Goal: Task Accomplishment & Management: Use online tool/utility

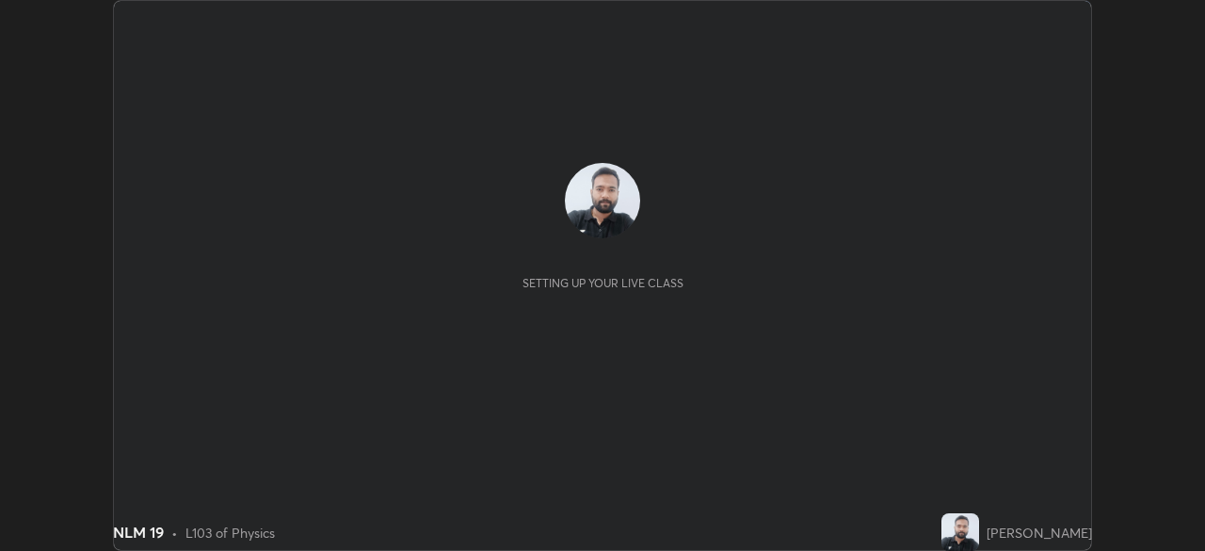
scroll to position [551, 1204]
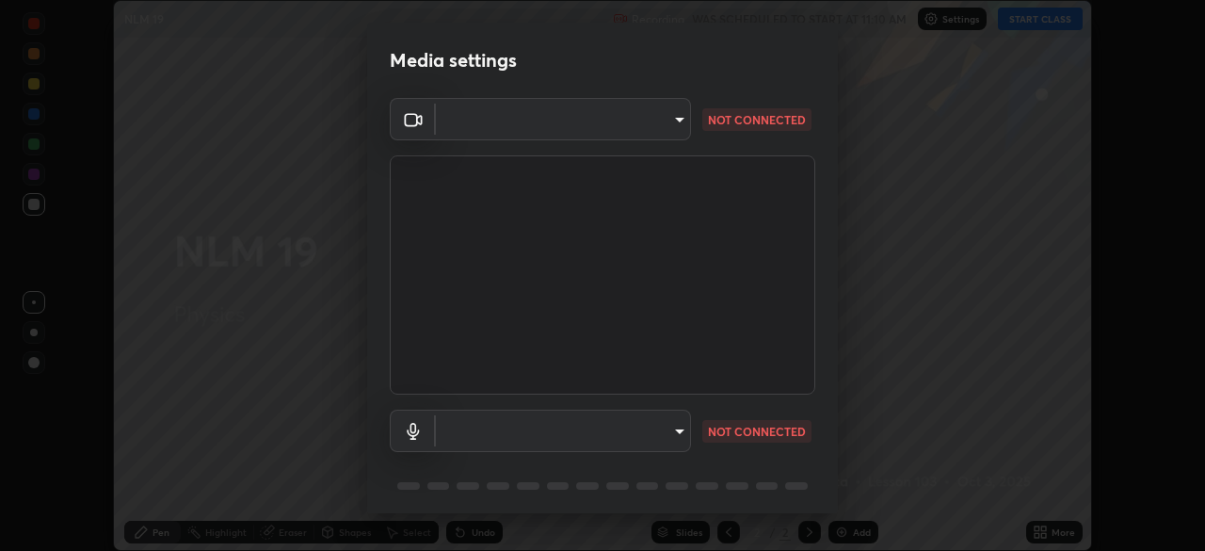
type input "c6d9f4fad3682c18dafb571cd2331b3ecaaf554884ec2734a231d331960bfaec"
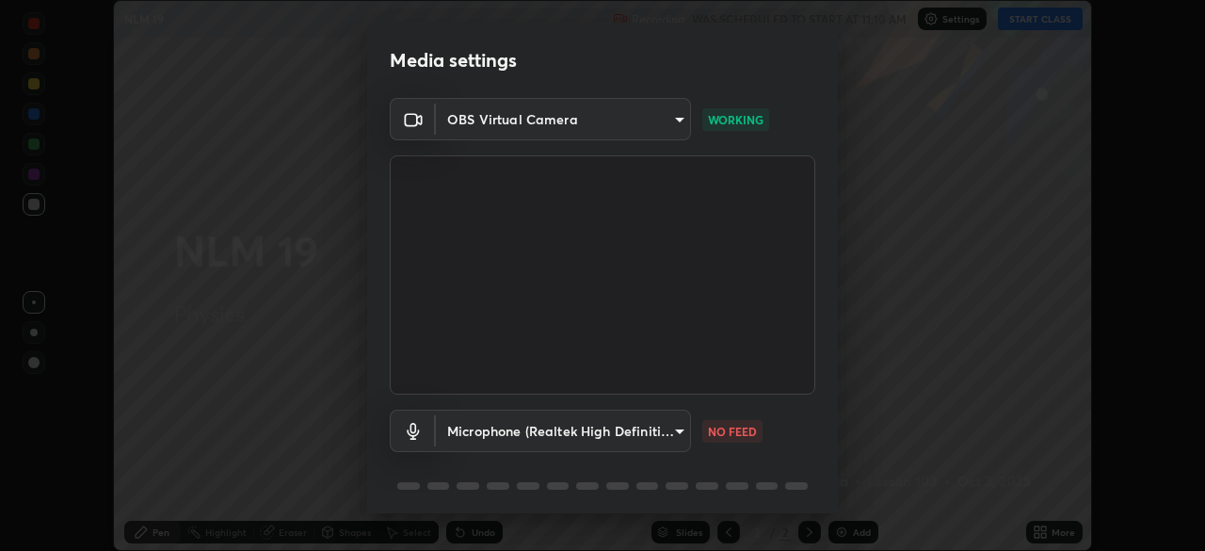
scroll to position [67, 0]
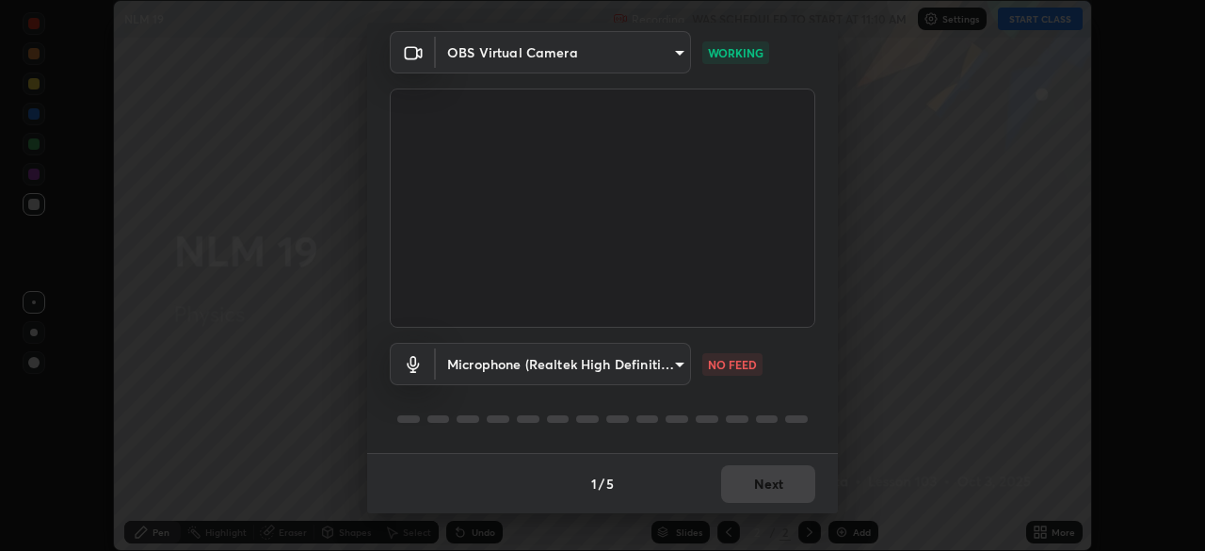
click at [667, 363] on body "Erase all NLM 19 Recording WAS SCHEDULED TO START AT 11:10 AM Settings START CL…" at bounding box center [602, 275] width 1205 height 551
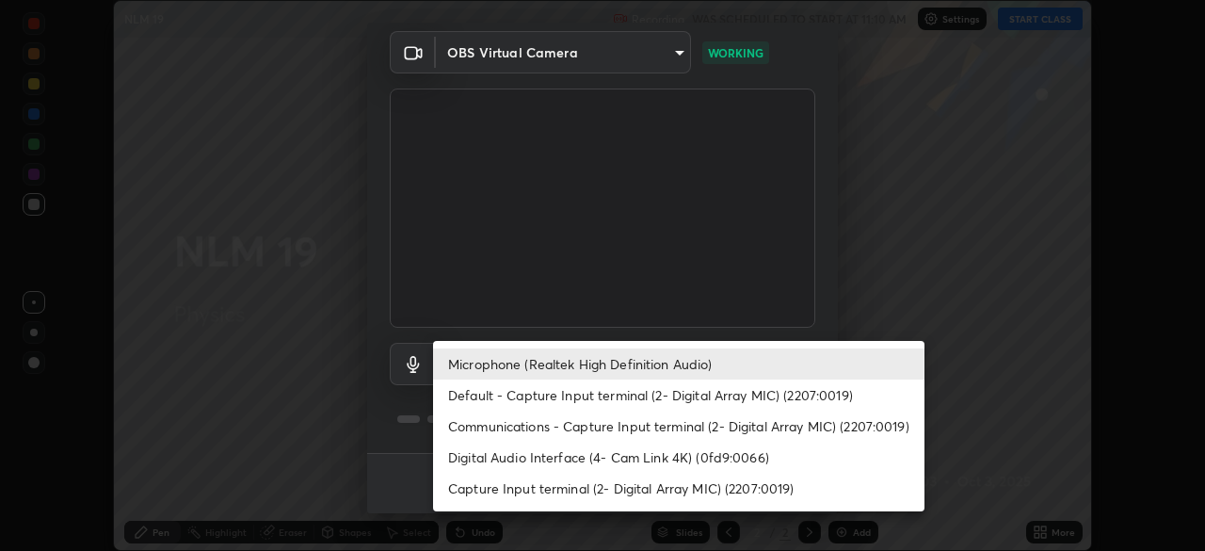
click at [603, 394] on li "Default - Capture Input terminal (2- Digital Array MIC) (2207:0019)" at bounding box center [678, 394] width 491 height 31
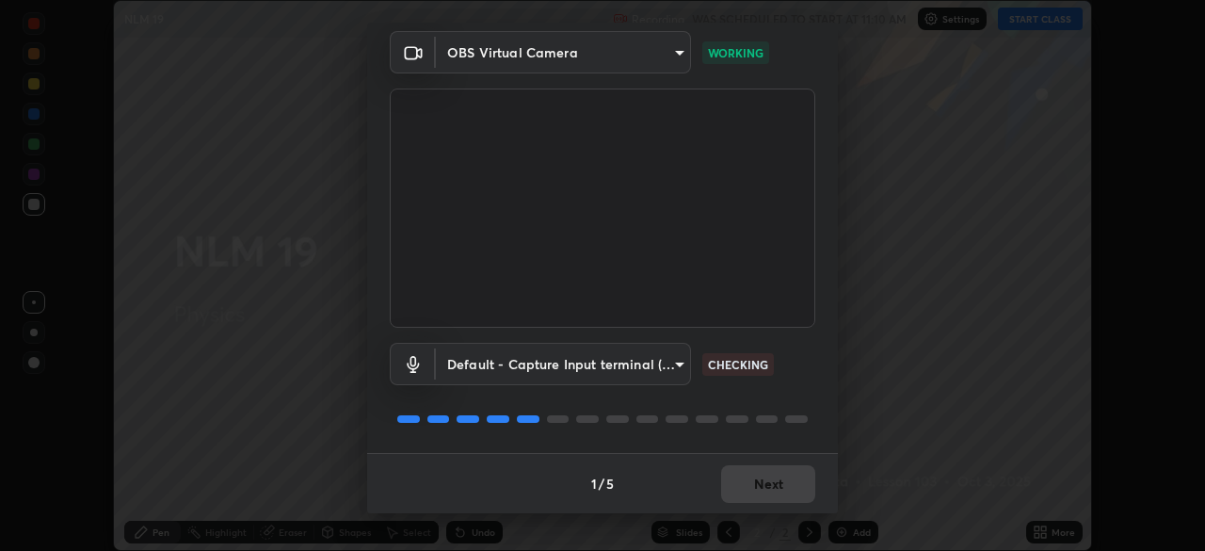
click at [615, 366] on body "Erase all NLM 19 Recording WAS SCHEDULED TO START AT 11:10 AM Settings START CL…" at bounding box center [602, 275] width 1205 height 551
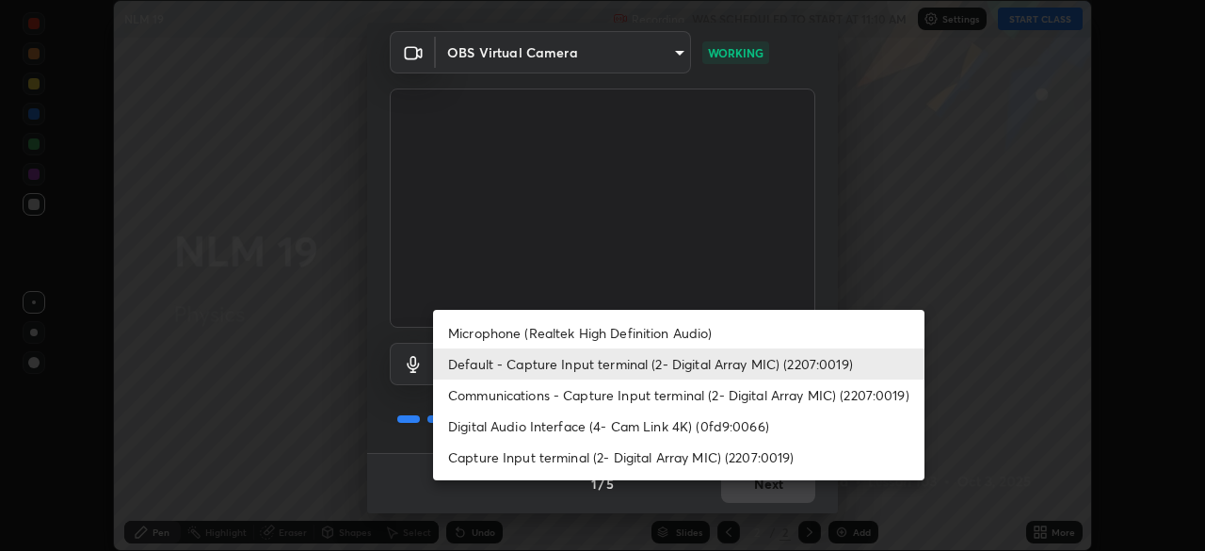
click at [614, 332] on li "Microphone (Realtek High Definition Audio)" at bounding box center [678, 332] width 491 height 31
type input "08d2579e0e28a31325e46f1a0935fd135ddd04ca2428966b5fd78fa4b1a724ef"
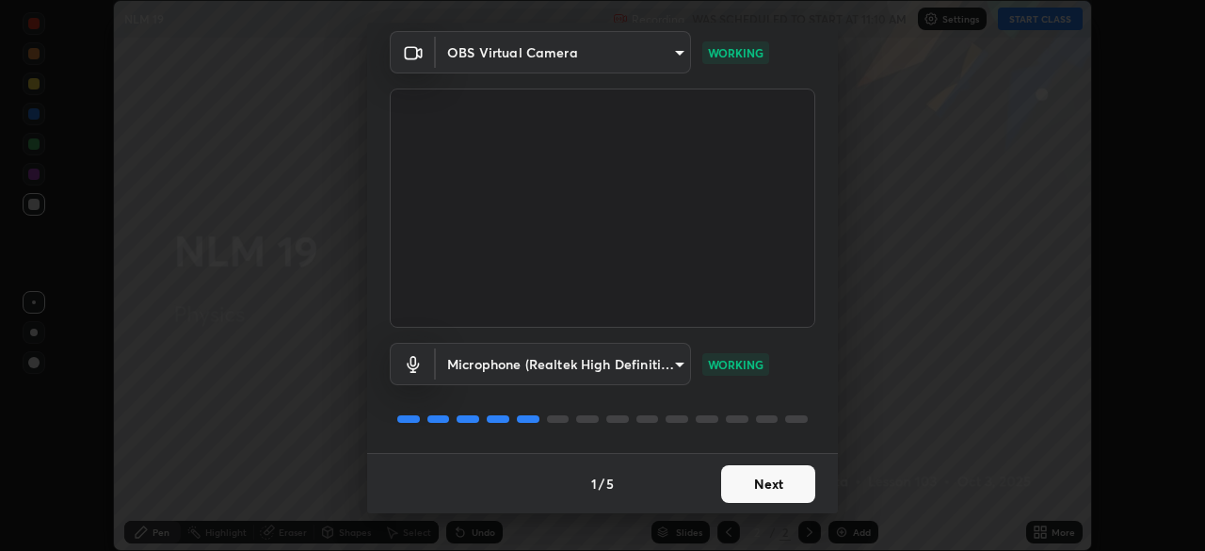
click at [775, 485] on button "Next" at bounding box center [768, 484] width 94 height 38
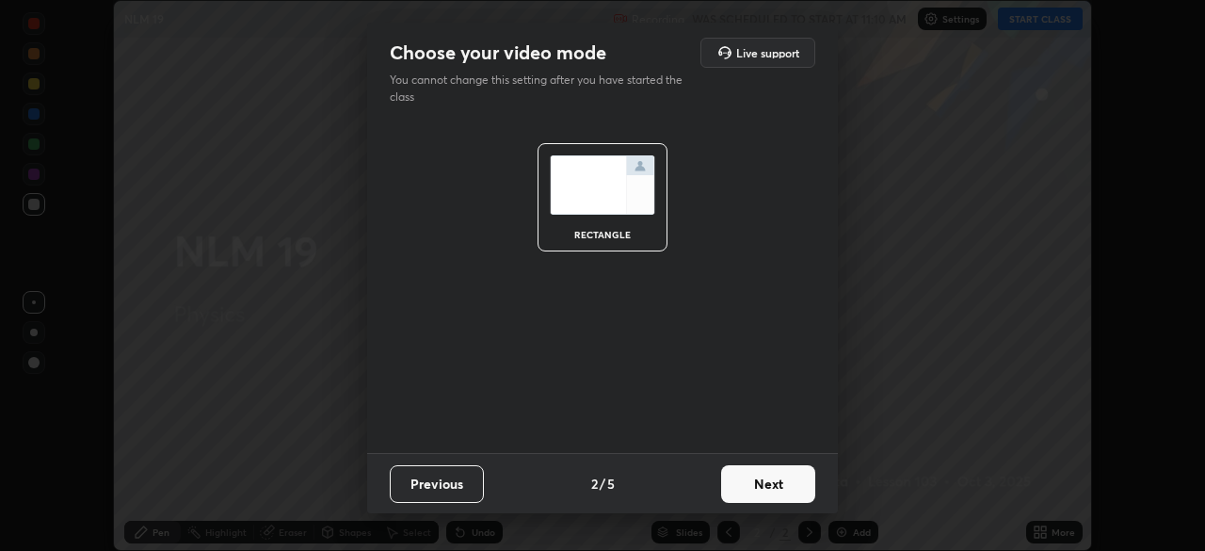
scroll to position [0, 0]
click at [773, 483] on button "Next" at bounding box center [768, 484] width 94 height 38
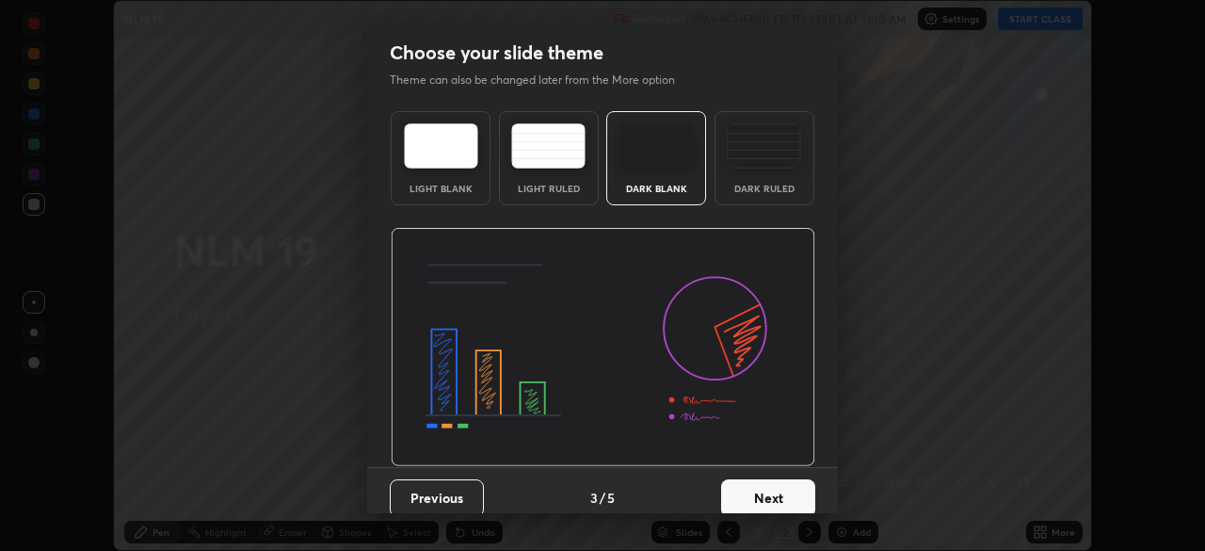
click at [775, 489] on button "Next" at bounding box center [768, 498] width 94 height 38
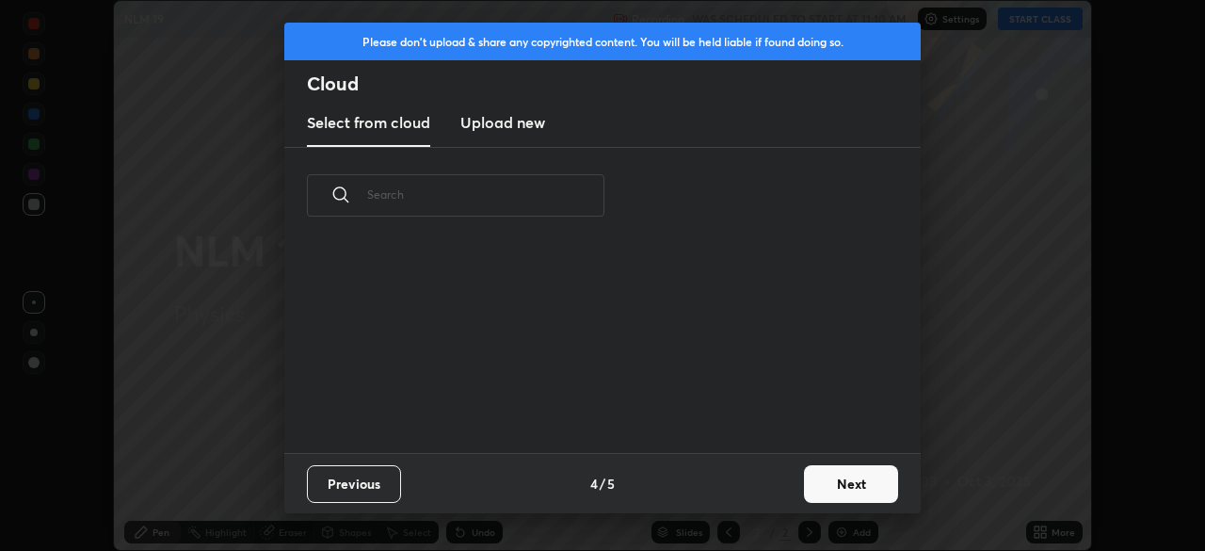
scroll to position [209, 604]
click at [807, 479] on button "Next" at bounding box center [851, 484] width 94 height 38
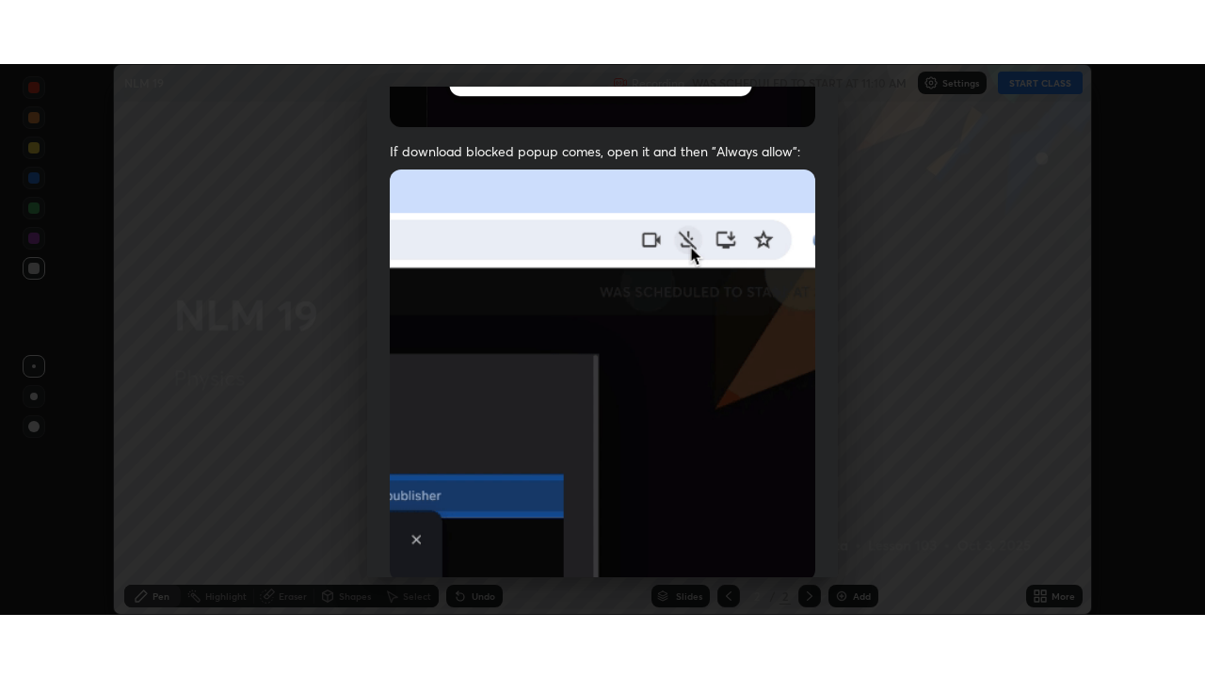
scroll to position [451, 0]
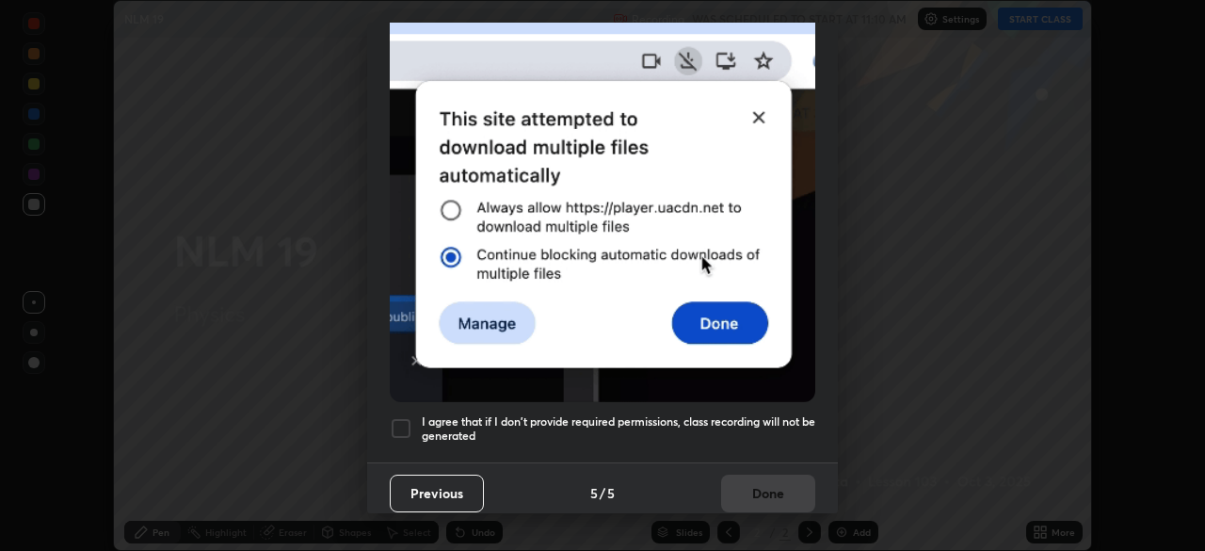
click at [725, 424] on h5 "I agree that if I don't provide required permissions, class recording will not …" at bounding box center [619, 428] width 394 height 29
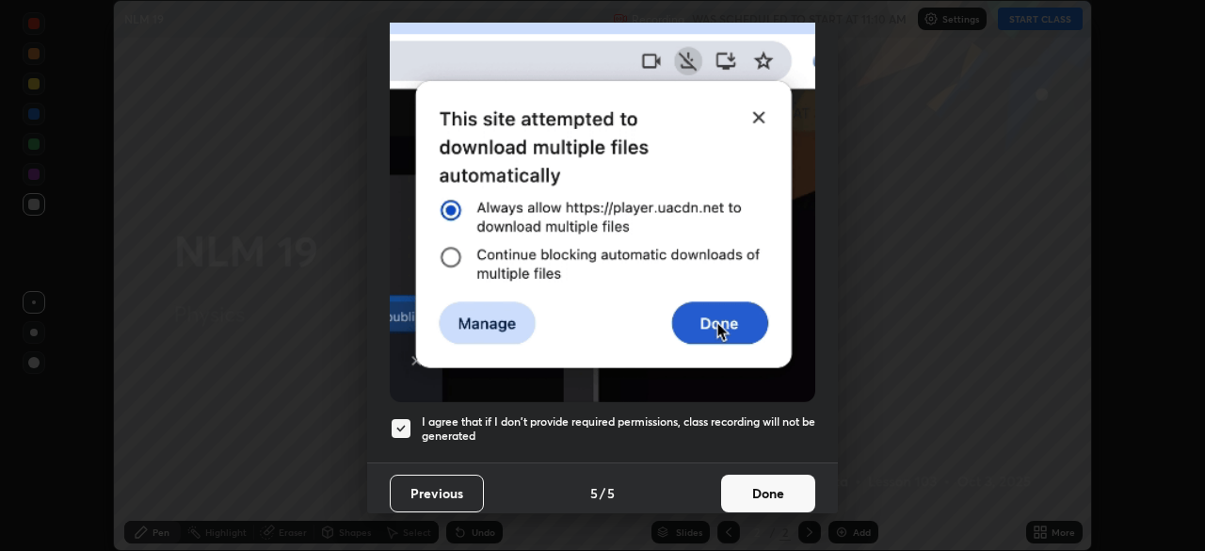
click at [764, 481] on button "Done" at bounding box center [768, 494] width 94 height 38
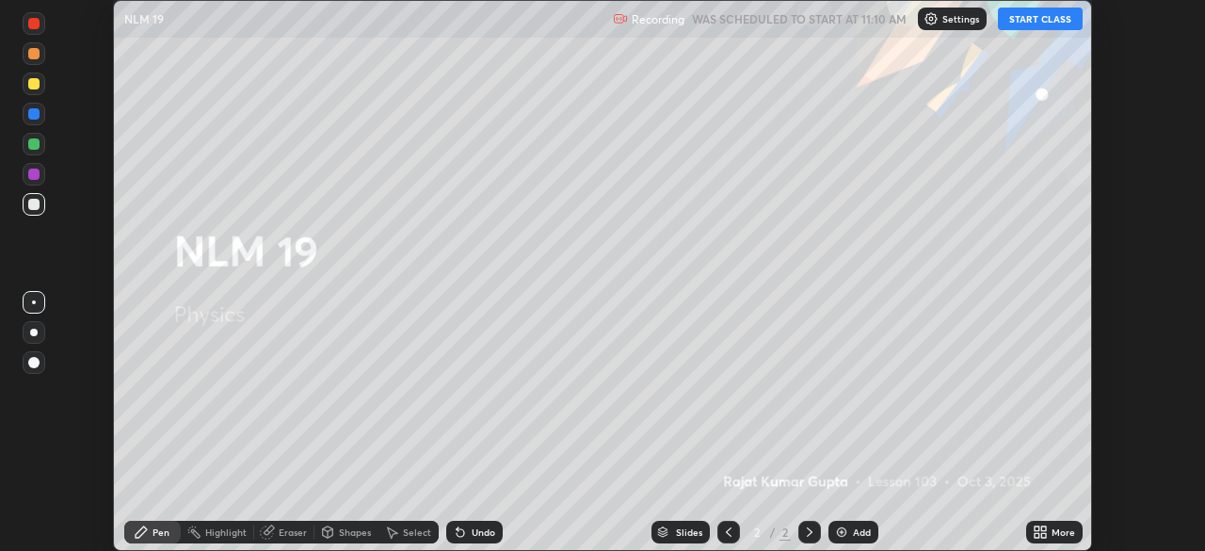
click at [1024, 15] on button "START CLASS" at bounding box center [1040, 19] width 85 height 23
click at [1066, 527] on div "More" at bounding box center [1064, 531] width 24 height 9
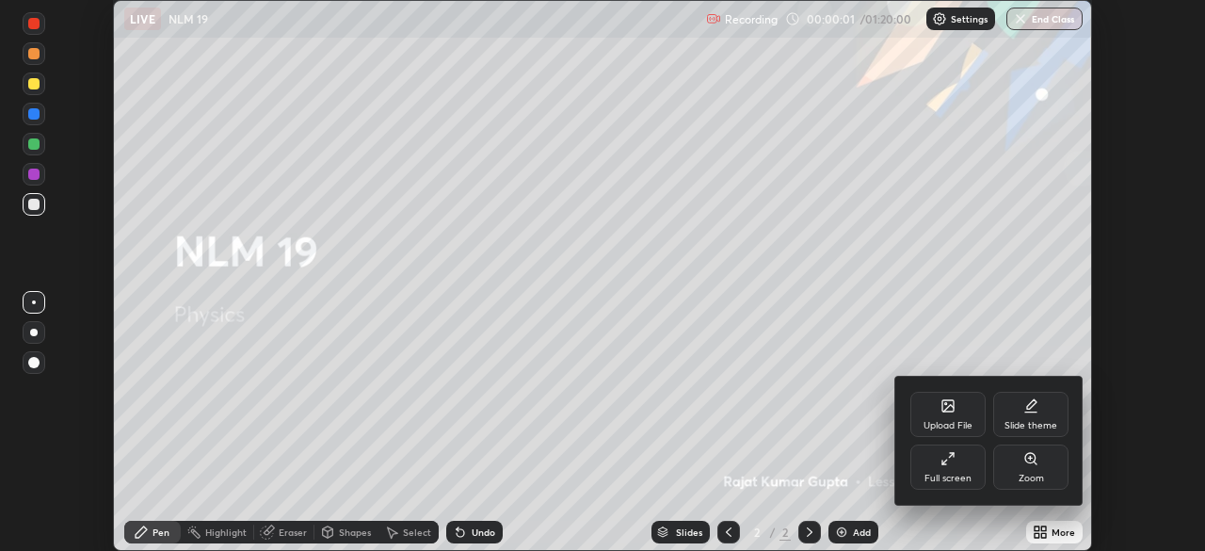
click at [977, 476] on div "Full screen" at bounding box center [947, 466] width 75 height 45
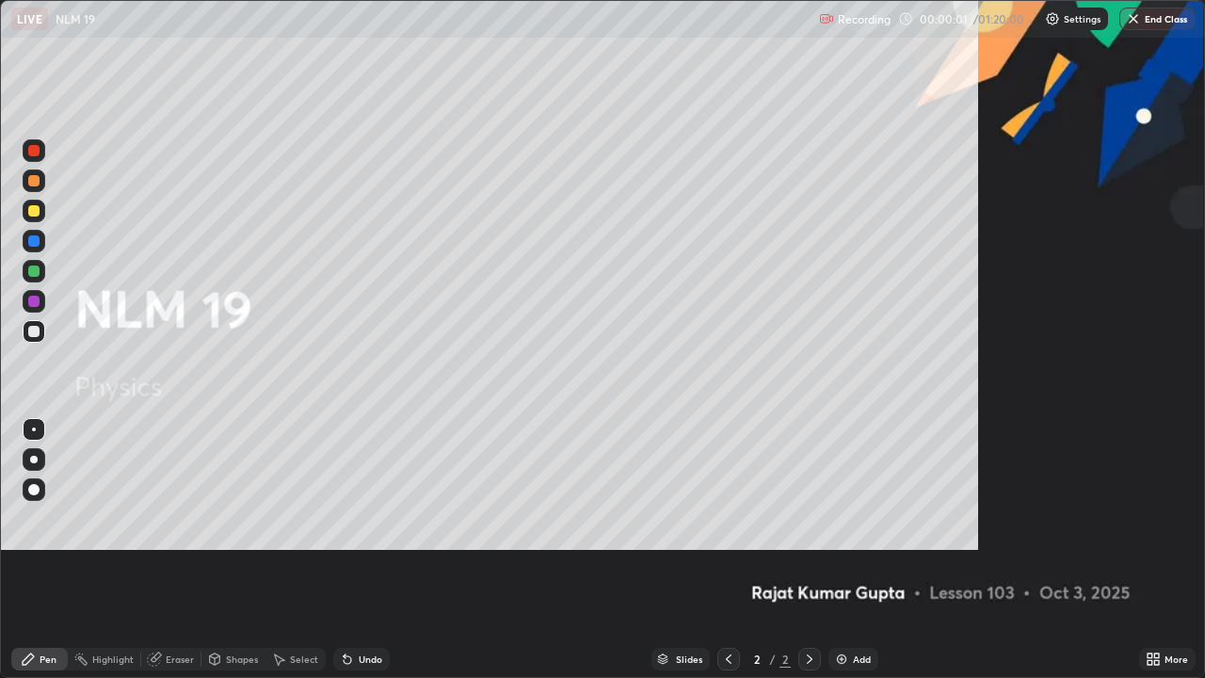
scroll to position [678, 1205]
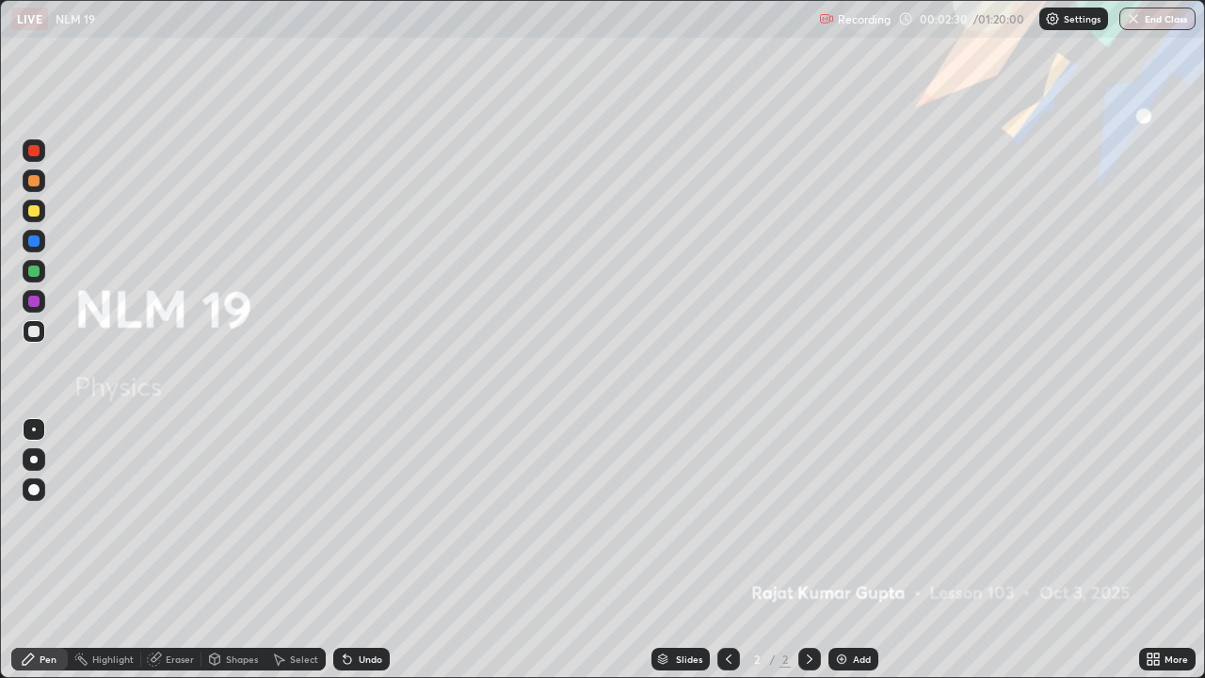
click at [846, 550] on img at bounding box center [841, 659] width 15 height 15
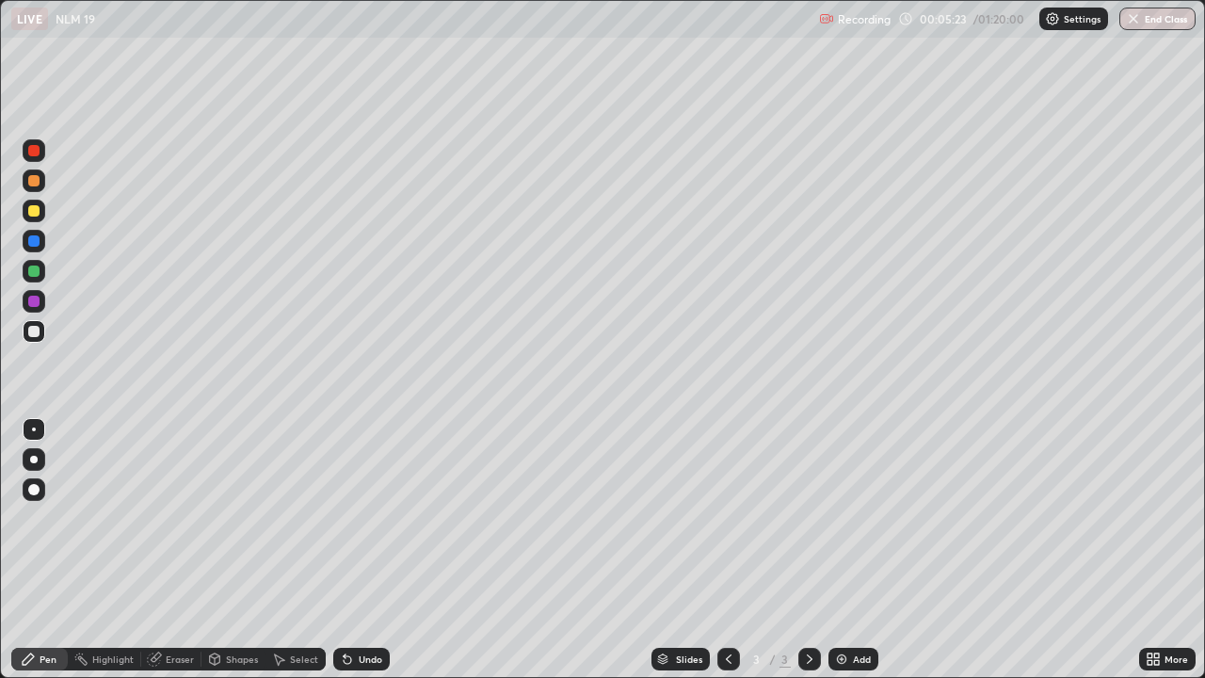
click at [35, 491] on div at bounding box center [33, 489] width 11 height 11
click at [363, 550] on div "Undo" at bounding box center [371, 658] width 24 height 9
click at [363, 550] on div "Undo" at bounding box center [361, 659] width 56 height 23
click at [354, 550] on div "Undo" at bounding box center [361, 659] width 56 height 23
click at [808, 550] on icon at bounding box center [809, 659] width 15 height 15
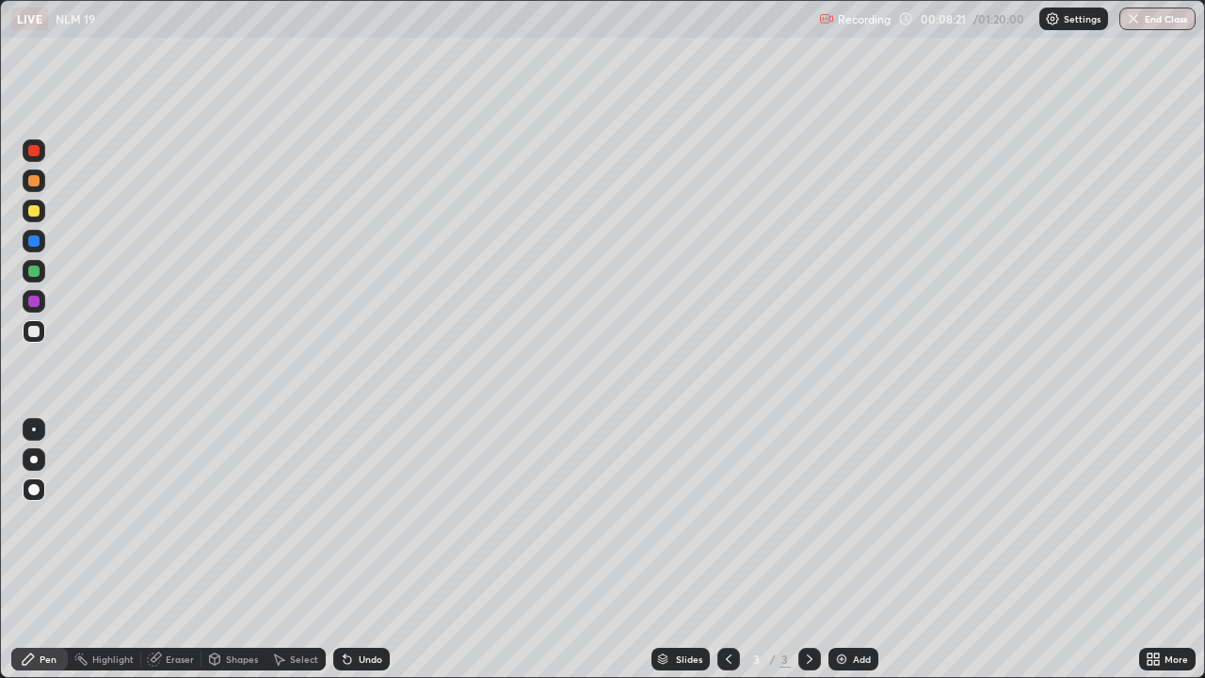
click at [854, 550] on div "Add" at bounding box center [854, 659] width 50 height 23
click at [717, 550] on div at bounding box center [728, 659] width 23 height 23
click at [798, 550] on div at bounding box center [809, 659] width 23 height 23
click at [34, 329] on div at bounding box center [33, 331] width 11 height 11
click at [369, 550] on div "Undo" at bounding box center [371, 658] width 24 height 9
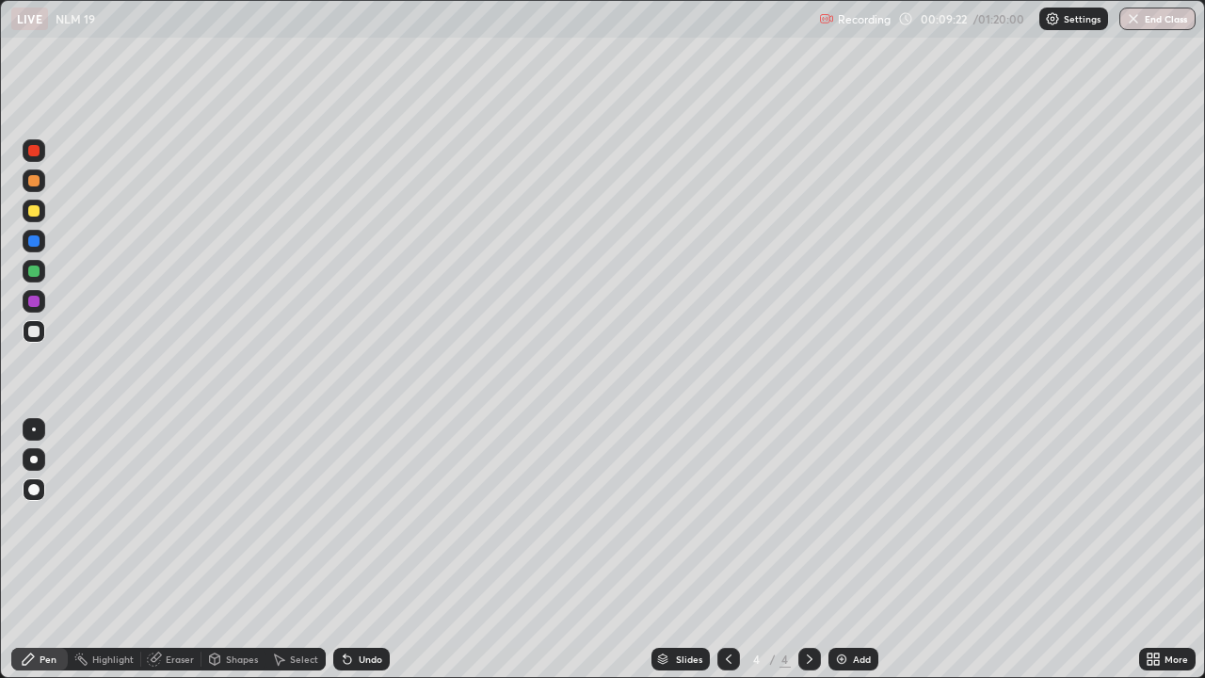
click at [36, 271] on div at bounding box center [33, 271] width 11 height 11
click at [34, 332] on div at bounding box center [33, 331] width 11 height 11
click at [40, 248] on div at bounding box center [34, 241] width 23 height 23
click at [38, 161] on div at bounding box center [34, 150] width 23 height 23
click at [347, 550] on icon at bounding box center [348, 660] width 8 height 8
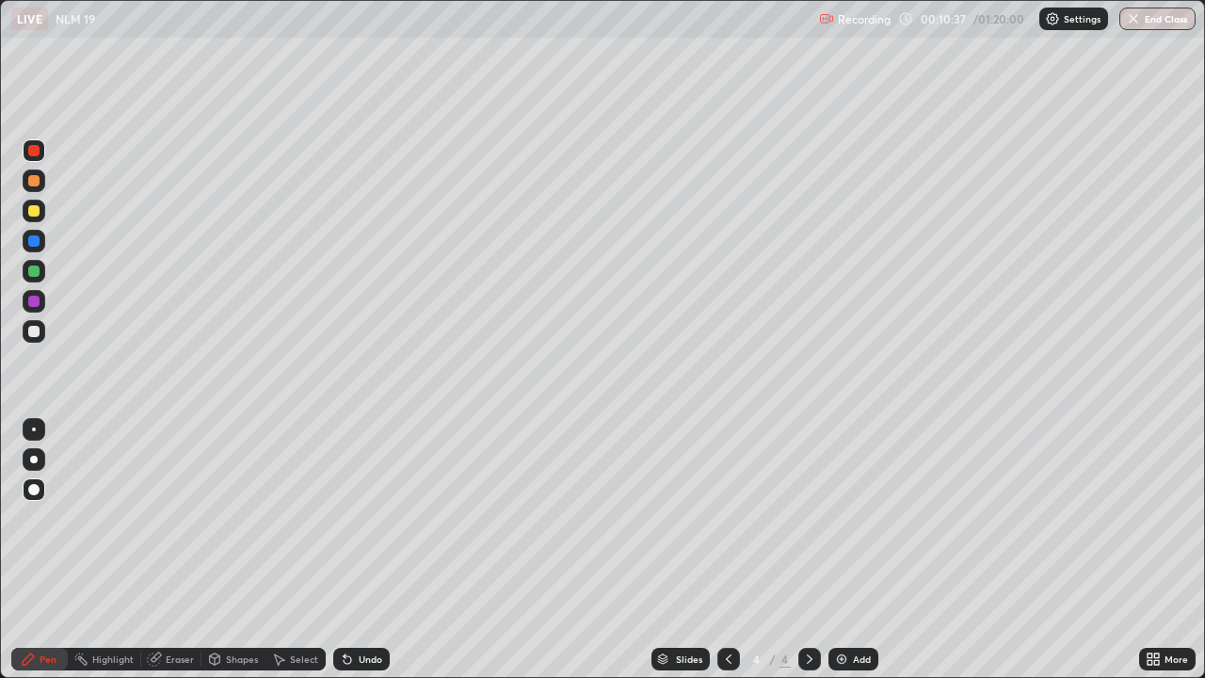
click at [34, 340] on div at bounding box center [34, 331] width 23 height 23
click at [42, 273] on div at bounding box center [34, 271] width 23 height 23
click at [342, 550] on div "Undo" at bounding box center [361, 659] width 56 height 23
click at [35, 184] on div at bounding box center [33, 180] width 11 height 11
click at [33, 305] on div at bounding box center [33, 301] width 11 height 11
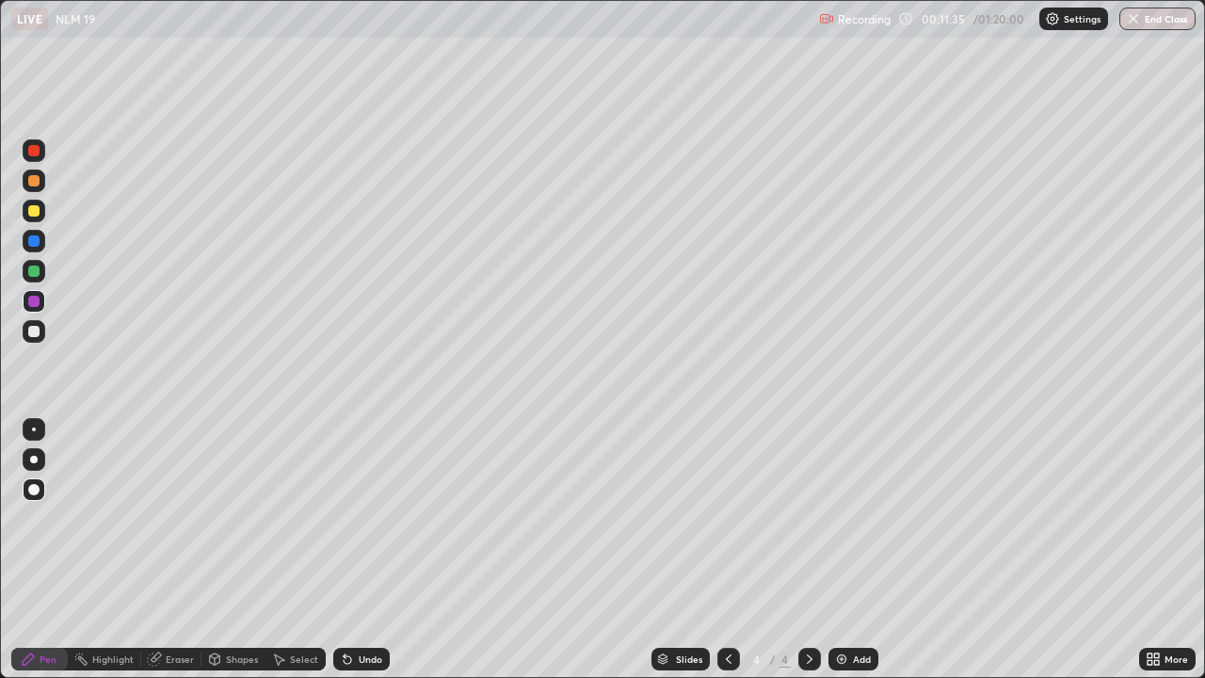
click at [35, 208] on div at bounding box center [33, 210] width 11 height 11
click at [36, 310] on div at bounding box center [34, 301] width 23 height 23
click at [31, 269] on div at bounding box center [33, 271] width 11 height 11
click at [30, 149] on div at bounding box center [33, 150] width 11 height 11
click at [807, 550] on icon at bounding box center [809, 659] width 15 height 15
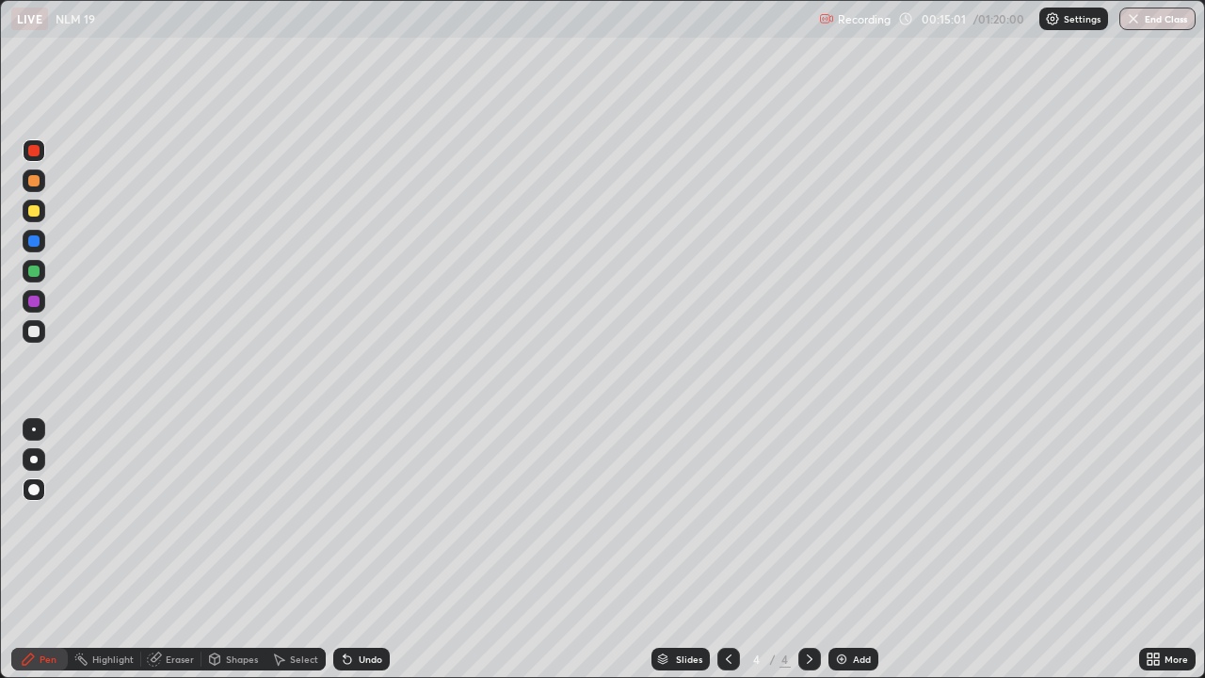
click at [33, 212] on div at bounding box center [33, 210] width 11 height 11
click at [810, 550] on icon at bounding box center [809, 659] width 15 height 15
click at [843, 550] on img at bounding box center [841, 659] width 15 height 15
click at [30, 332] on div at bounding box center [33, 331] width 11 height 11
click at [39, 216] on div at bounding box center [34, 211] width 23 height 23
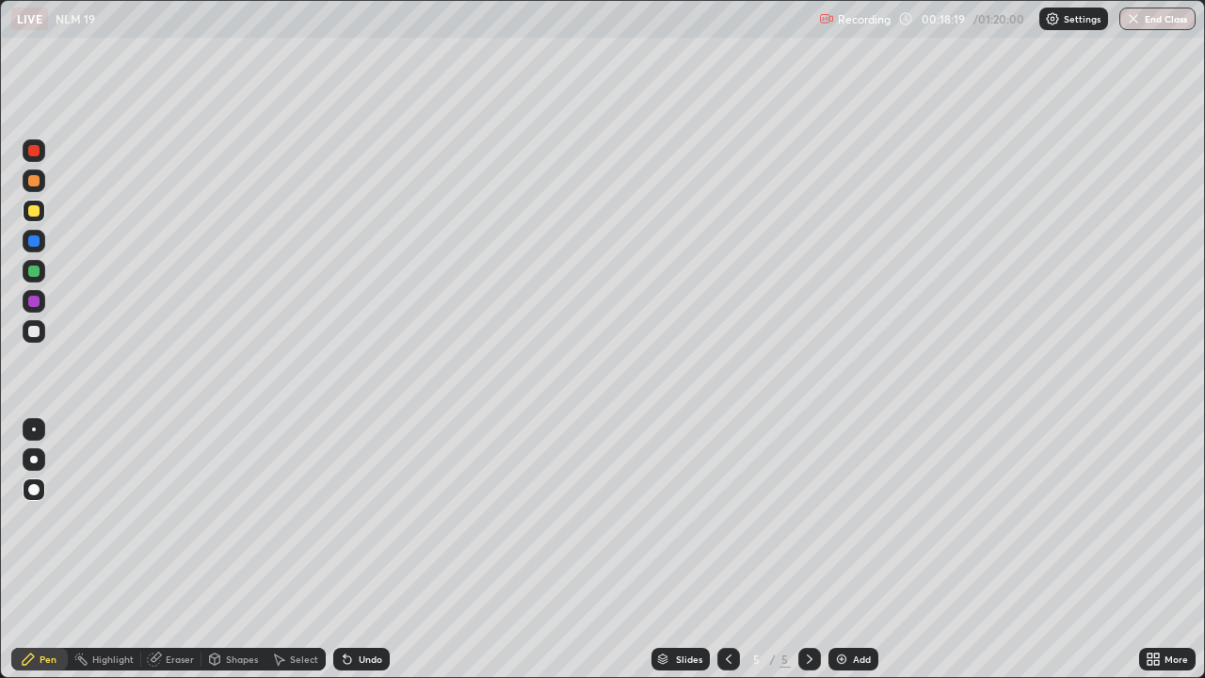
click at [39, 335] on div at bounding box center [34, 331] width 23 height 23
click at [34, 157] on div at bounding box center [34, 150] width 23 height 23
click at [23, 334] on div at bounding box center [34, 331] width 23 height 23
click at [360, 550] on div "Undo" at bounding box center [371, 658] width 24 height 9
click at [362, 550] on div "Undo" at bounding box center [361, 659] width 56 height 23
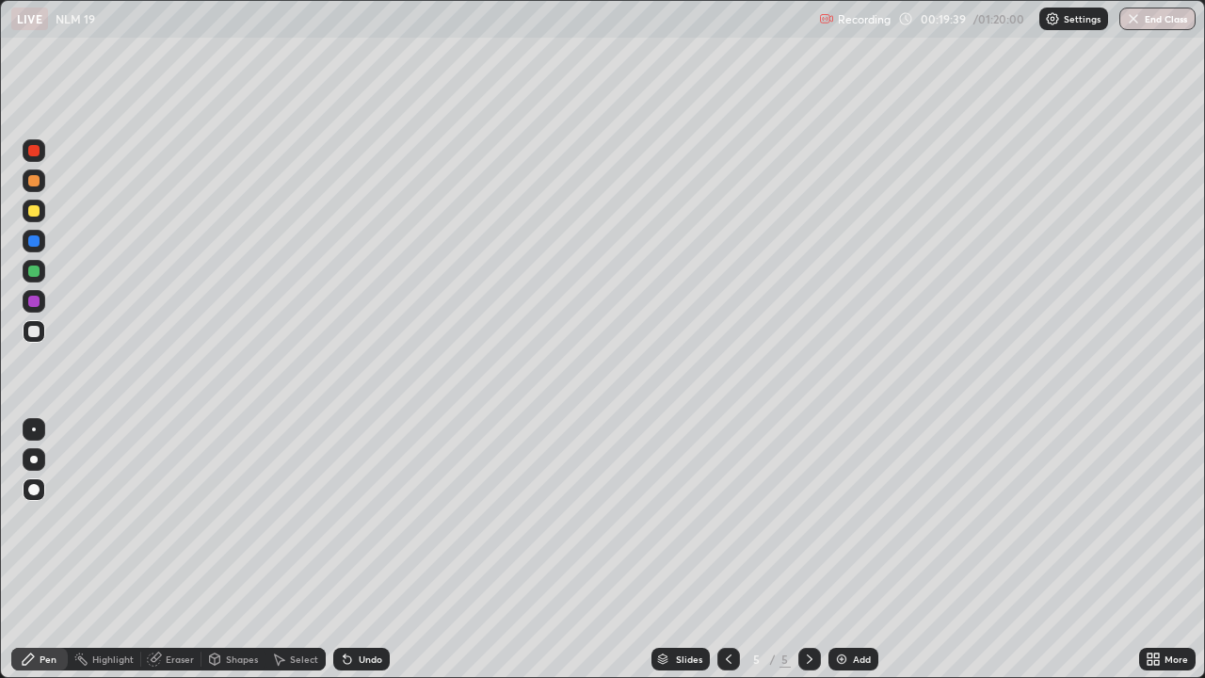
click at [360, 550] on div "Undo" at bounding box center [371, 658] width 24 height 9
click at [361, 550] on div "Undo" at bounding box center [371, 658] width 24 height 9
click at [362, 550] on div "Undo" at bounding box center [371, 658] width 24 height 9
click at [360, 550] on div "Undo" at bounding box center [371, 658] width 24 height 9
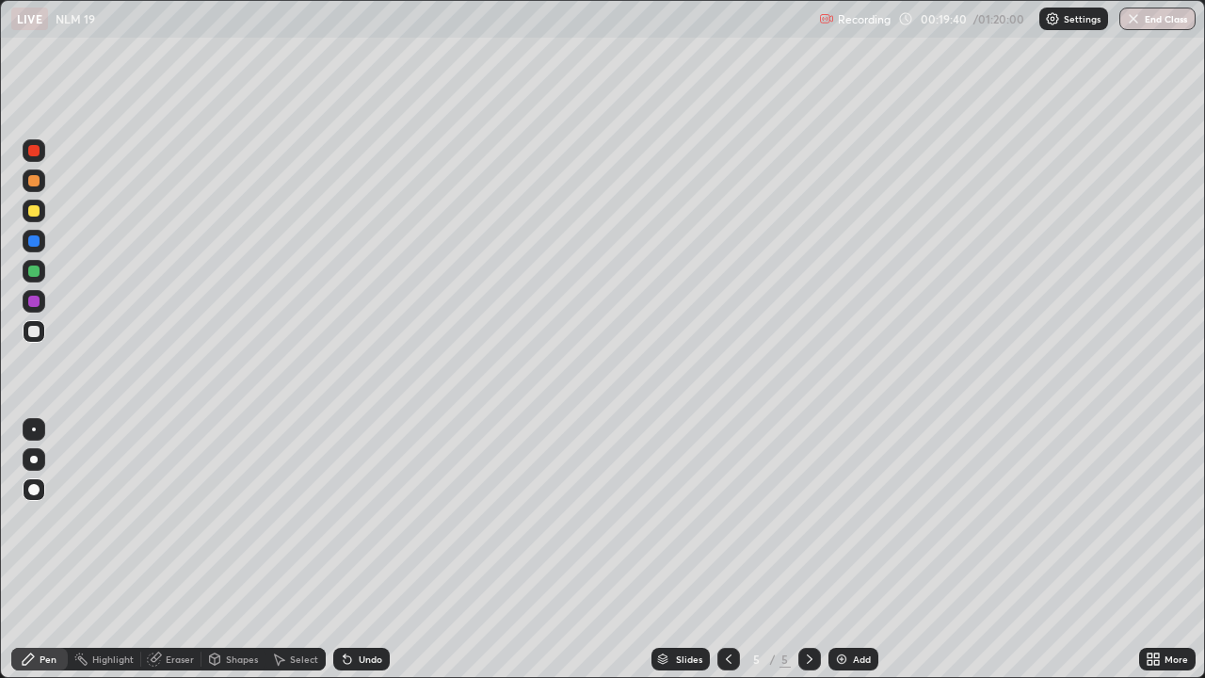
click at [360, 550] on div "Undo" at bounding box center [371, 658] width 24 height 9
click at [362, 550] on div "Undo" at bounding box center [371, 658] width 24 height 9
click at [361, 550] on div "Undo" at bounding box center [371, 658] width 24 height 9
click at [366, 550] on div "Undo" at bounding box center [371, 658] width 24 height 9
click at [364, 550] on div "Undo" at bounding box center [371, 658] width 24 height 9
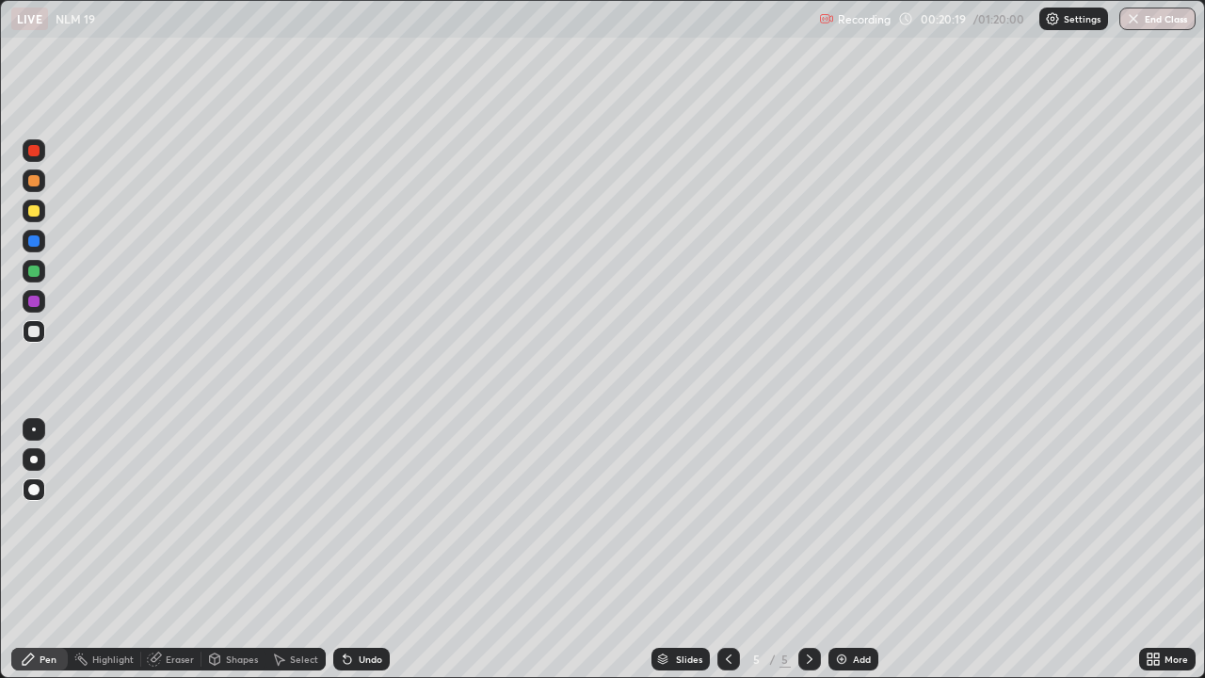
click at [364, 550] on div "Undo" at bounding box center [371, 658] width 24 height 9
click at [363, 550] on div "Undo" at bounding box center [361, 659] width 56 height 23
click at [366, 550] on div "Undo" at bounding box center [361, 659] width 56 height 23
click at [363, 550] on div "Undo" at bounding box center [361, 659] width 56 height 23
click at [367, 550] on div "Undo" at bounding box center [361, 659] width 56 height 23
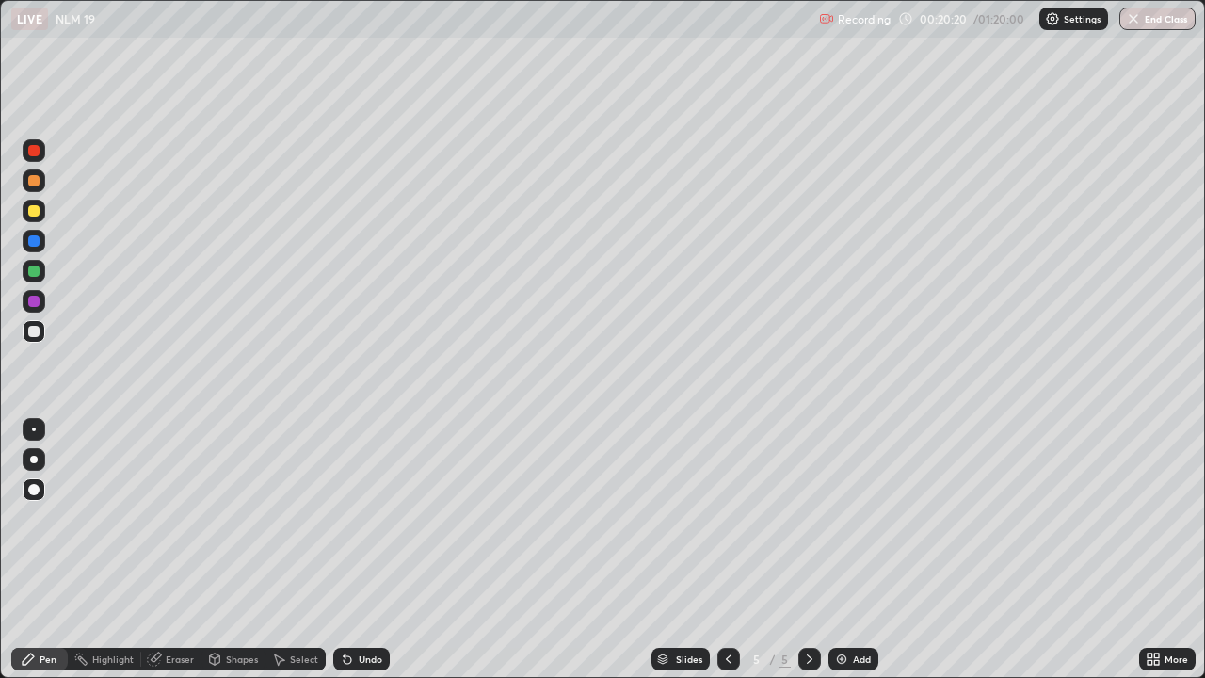
click at [372, 550] on div "Undo" at bounding box center [361, 659] width 56 height 23
click at [798, 550] on div at bounding box center [809, 659] width 23 height 23
click at [836, 550] on img at bounding box center [841, 659] width 15 height 15
click at [360, 550] on div "Undo" at bounding box center [361, 659] width 56 height 23
click at [355, 550] on div "Undo" at bounding box center [361, 659] width 56 height 23
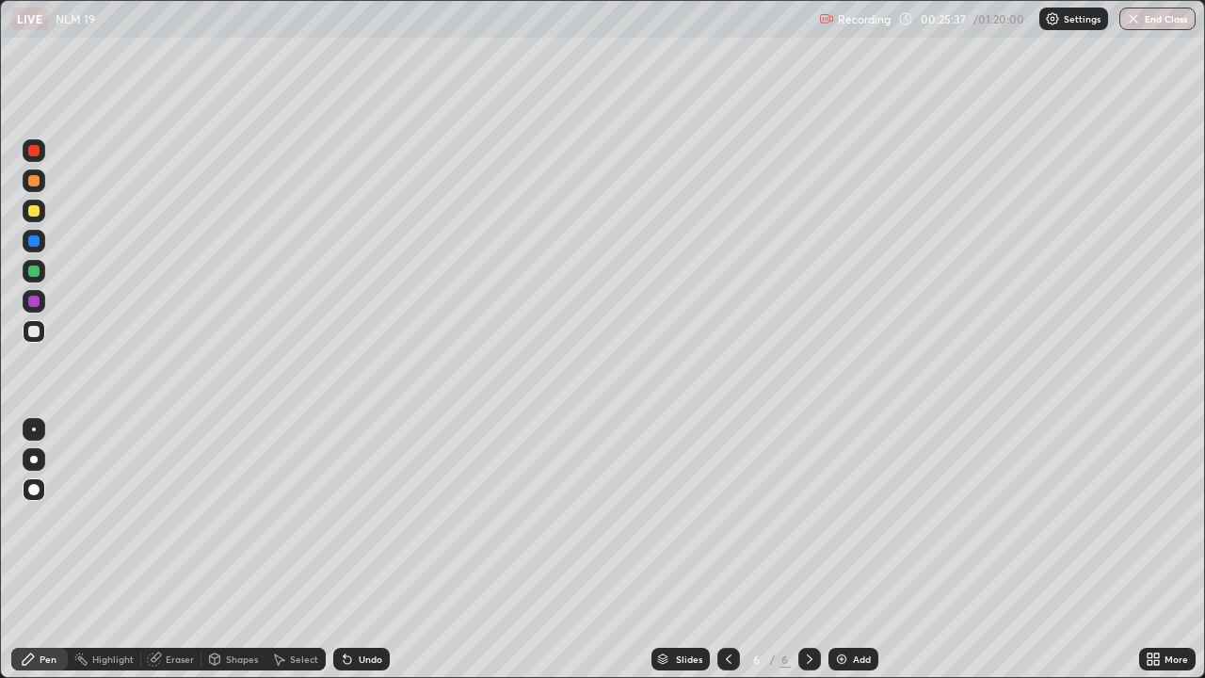
click at [33, 215] on div at bounding box center [33, 210] width 11 height 11
click at [34, 182] on div at bounding box center [33, 180] width 11 height 11
click at [34, 331] on div at bounding box center [33, 331] width 11 height 11
click at [32, 184] on div at bounding box center [33, 180] width 11 height 11
click at [33, 326] on div at bounding box center [33, 331] width 11 height 11
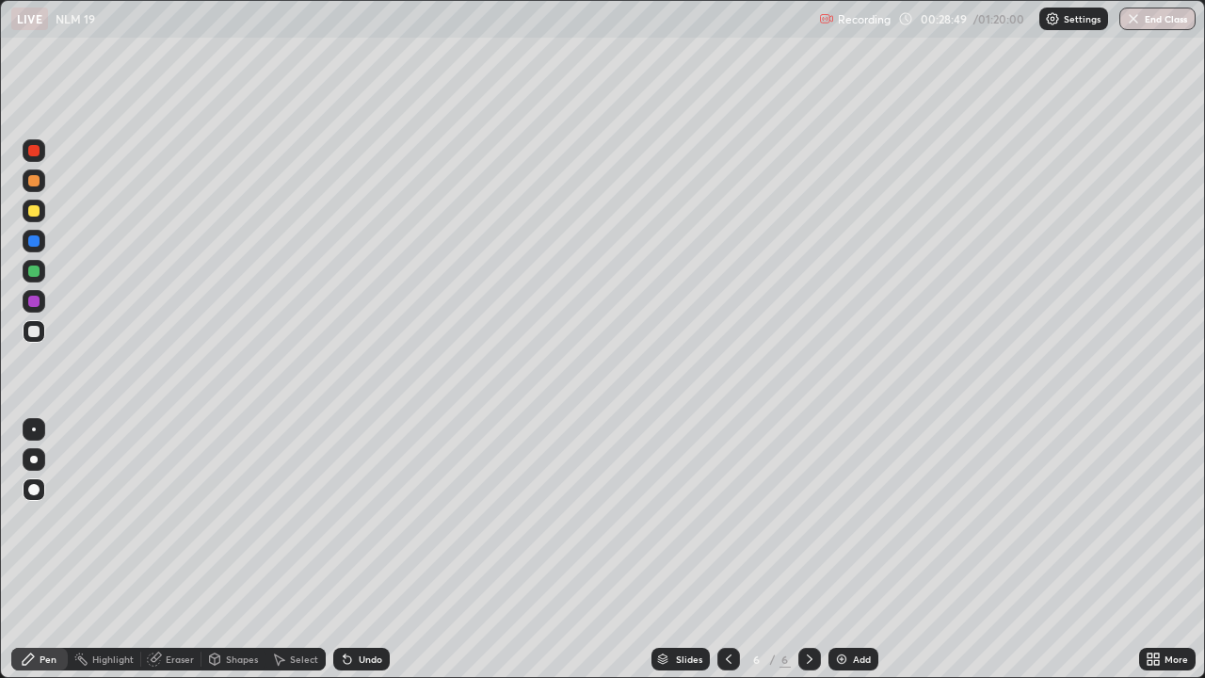
click at [30, 153] on div at bounding box center [33, 150] width 11 height 11
click at [34, 303] on div at bounding box center [33, 301] width 11 height 11
click at [359, 550] on div "Undo" at bounding box center [371, 658] width 24 height 9
click at [355, 550] on div "Undo" at bounding box center [361, 659] width 56 height 23
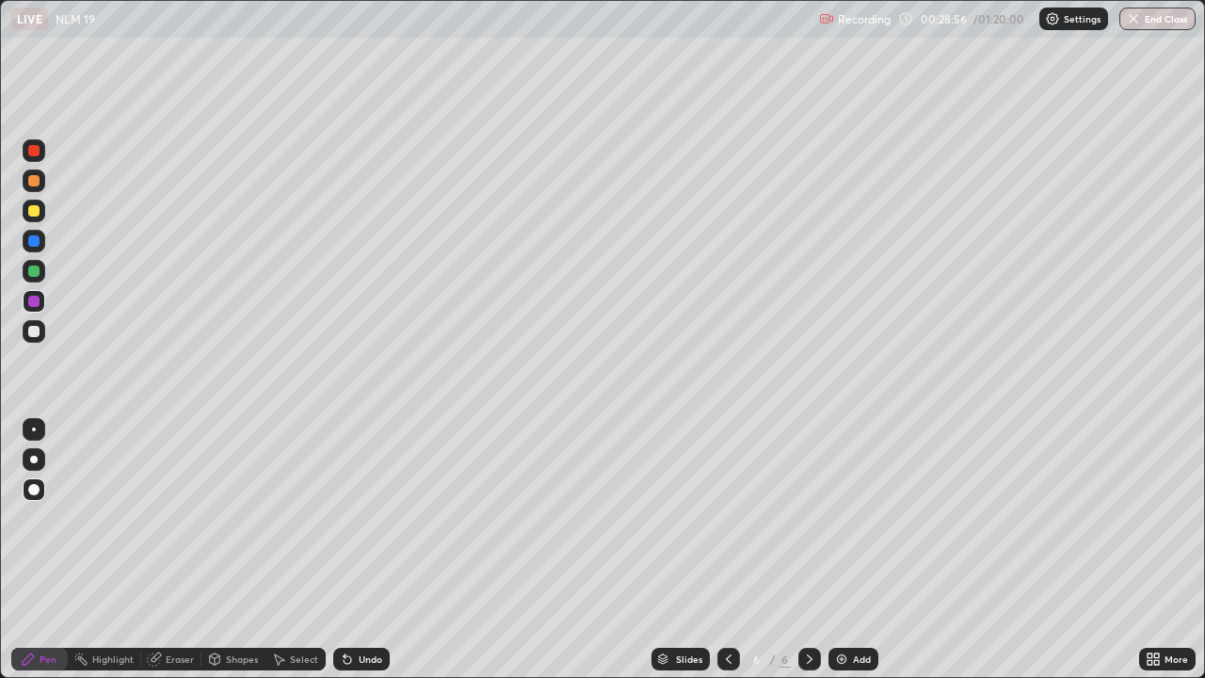
click at [352, 550] on div "Undo" at bounding box center [361, 659] width 56 height 23
click at [351, 550] on icon at bounding box center [347, 659] width 15 height 15
click at [350, 550] on icon at bounding box center [347, 659] width 15 height 15
click at [32, 334] on div at bounding box center [33, 331] width 11 height 11
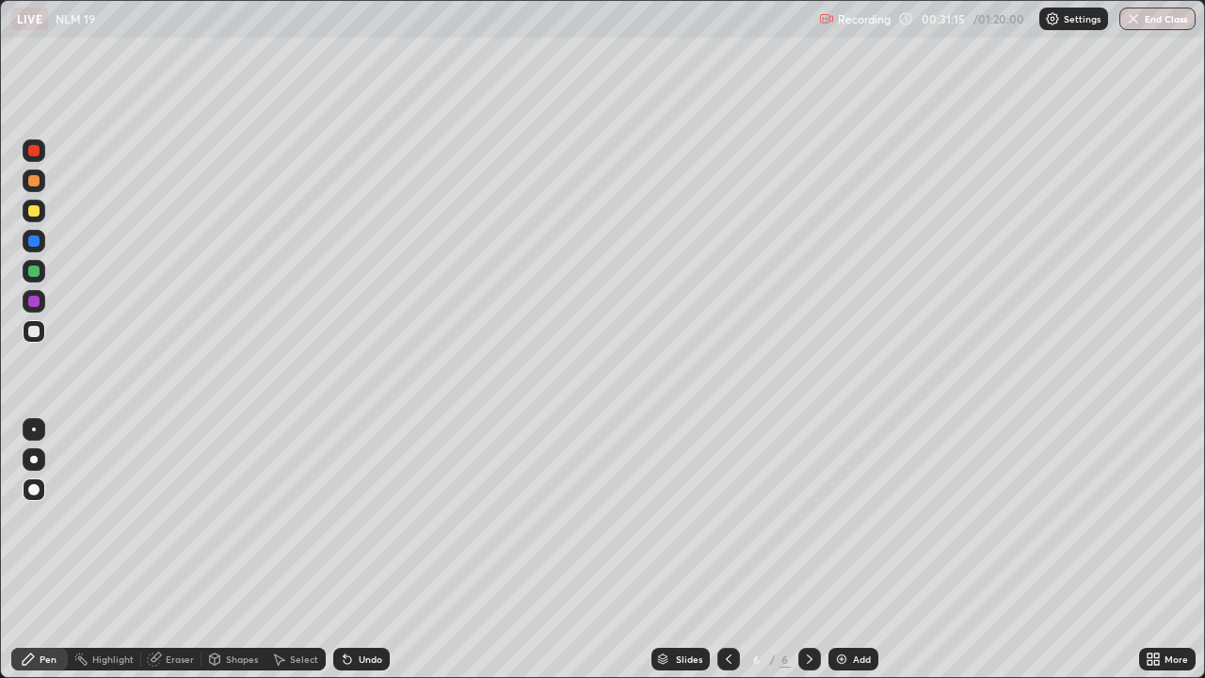
click at [36, 218] on div at bounding box center [34, 211] width 23 height 23
click at [29, 329] on div at bounding box center [33, 331] width 11 height 11
click at [34, 272] on div at bounding box center [33, 271] width 11 height 11
click at [808, 550] on icon at bounding box center [809, 659] width 15 height 15
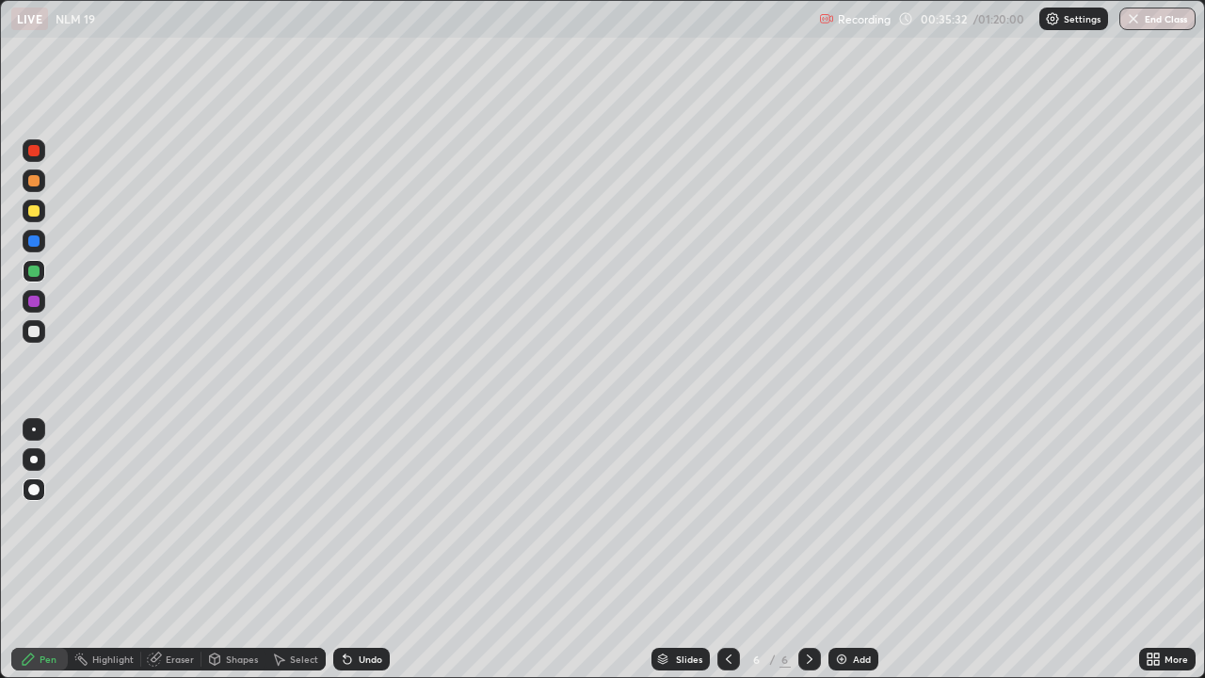
click at [846, 550] on img at bounding box center [841, 659] width 15 height 15
click at [42, 550] on div "Pen" at bounding box center [48, 658] width 17 height 9
click at [34, 332] on div at bounding box center [33, 331] width 11 height 11
click at [170, 550] on div "Eraser" at bounding box center [180, 658] width 28 height 9
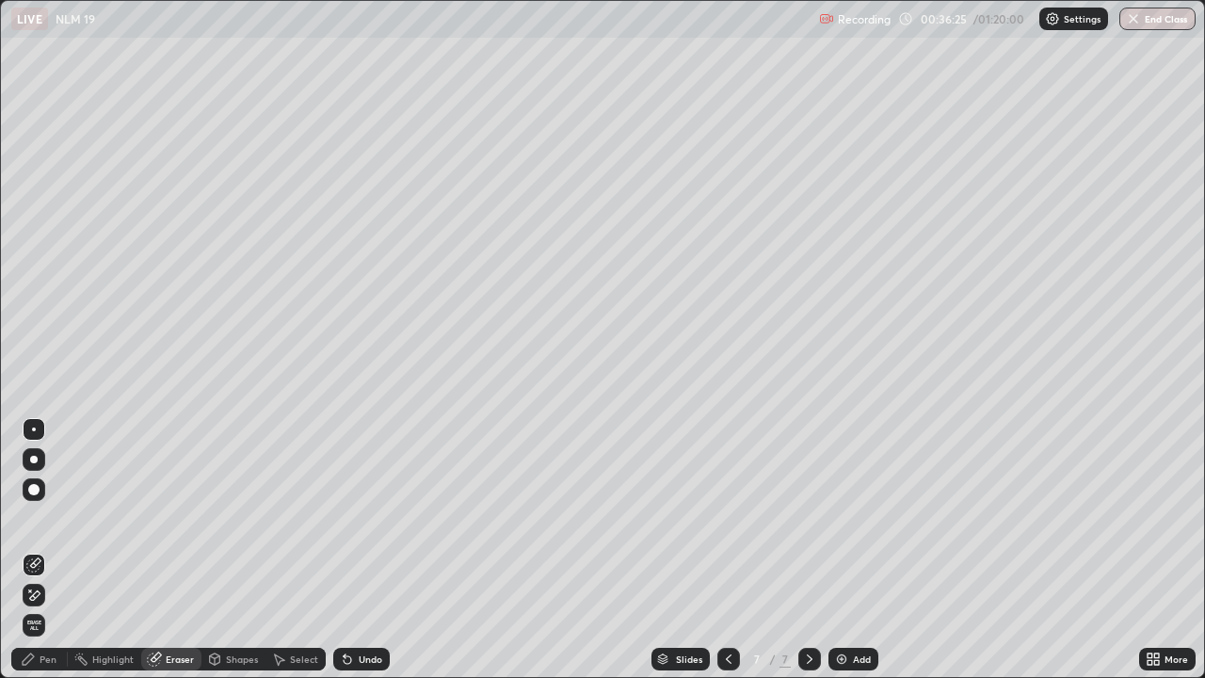
click at [36, 550] on div "Pen" at bounding box center [39, 659] width 56 height 23
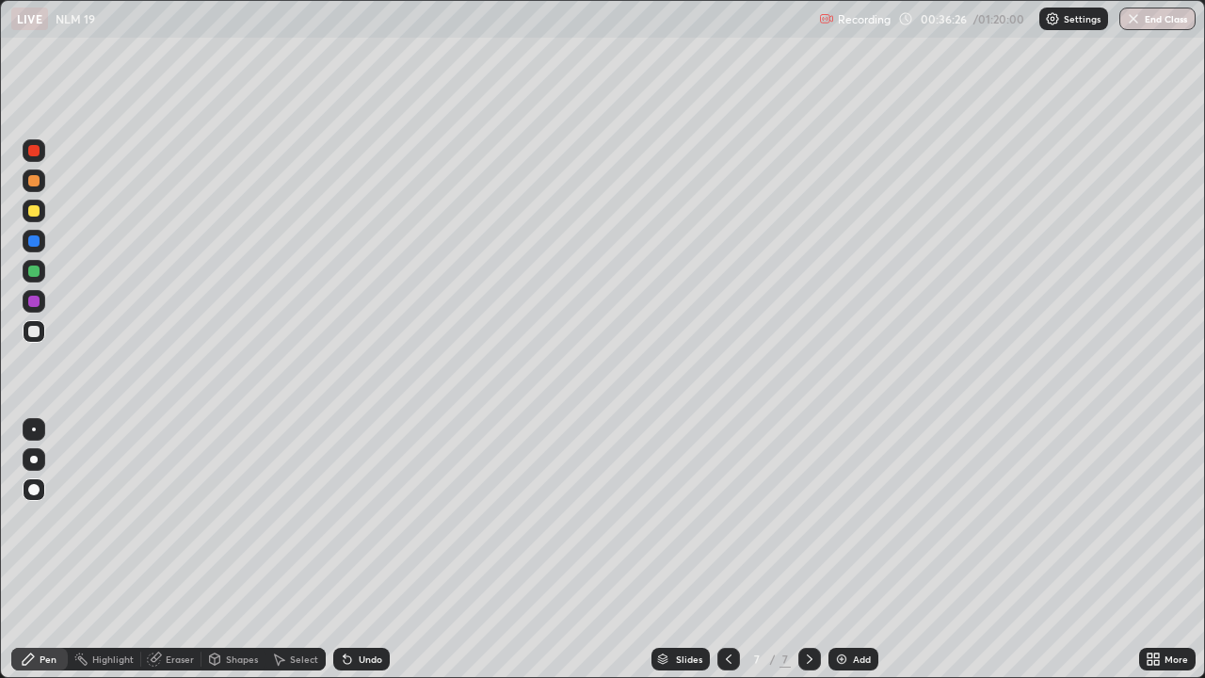
click at [38, 550] on div "Pen" at bounding box center [39, 659] width 56 height 23
click at [169, 550] on div "Eraser" at bounding box center [171, 659] width 60 height 23
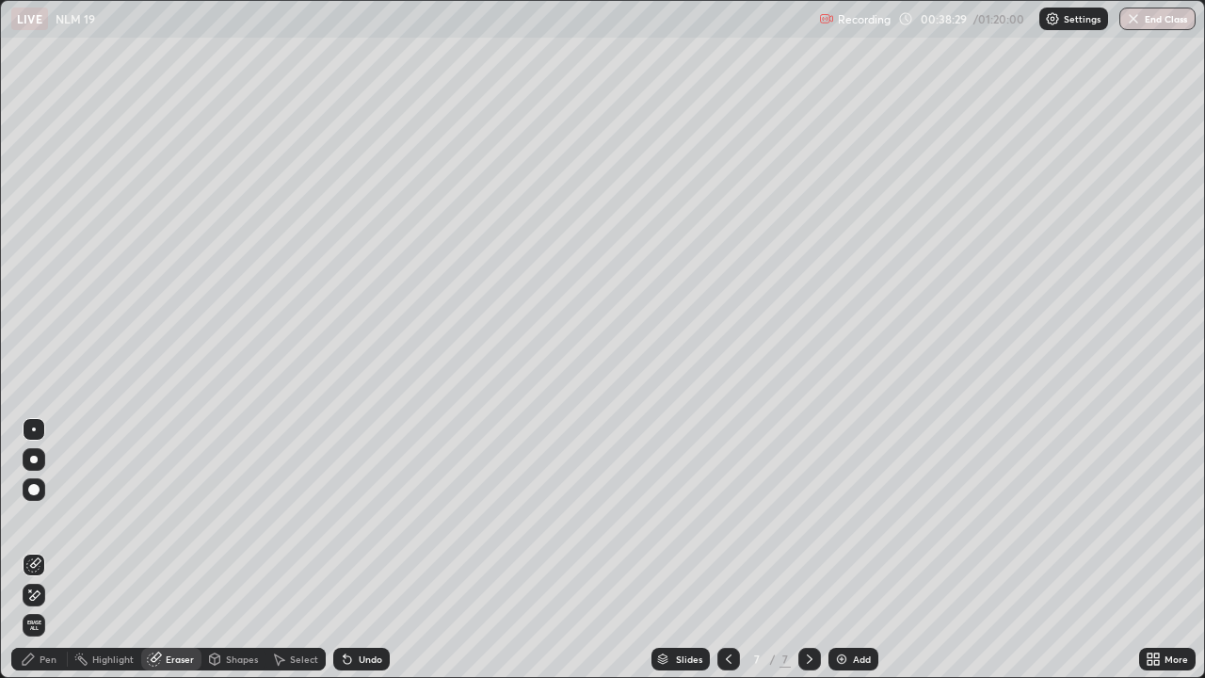
click at [44, 550] on div "Pen" at bounding box center [48, 658] width 17 height 9
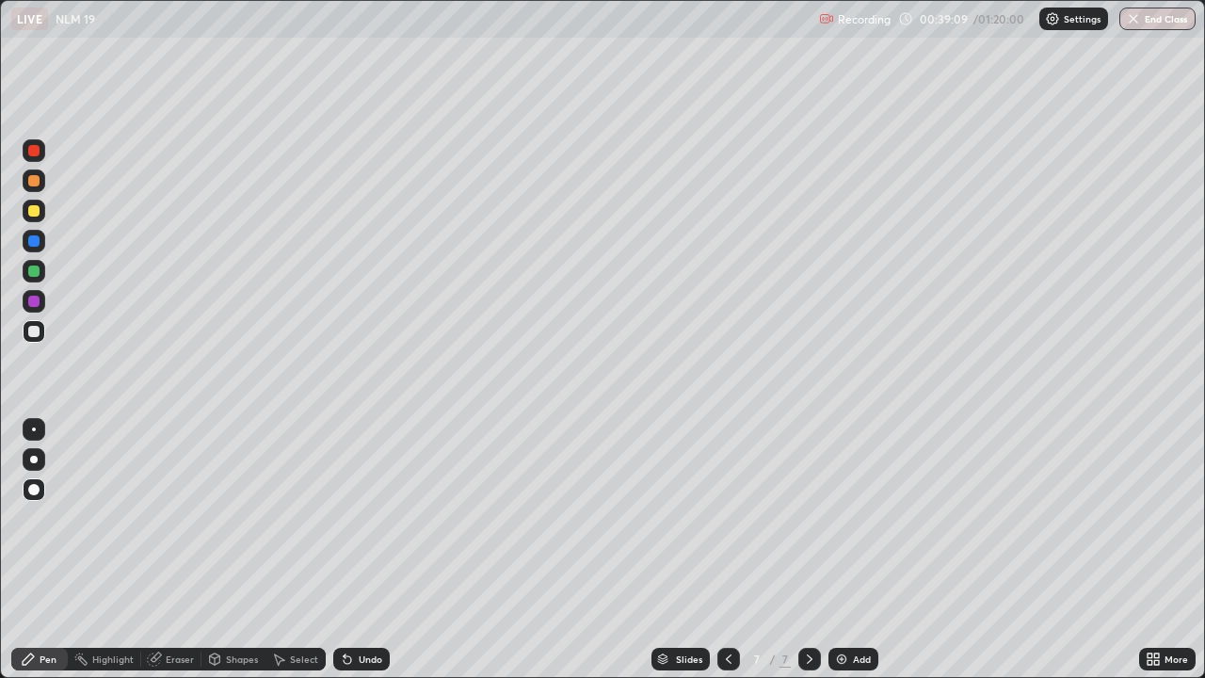
click at [33, 214] on div at bounding box center [33, 210] width 11 height 11
click at [35, 331] on div at bounding box center [33, 331] width 11 height 11
click at [30, 178] on div at bounding box center [33, 180] width 11 height 11
click at [35, 330] on div at bounding box center [33, 331] width 11 height 11
click at [0, 550] on div "Setting up your live class" at bounding box center [602, 339] width 1205 height 678
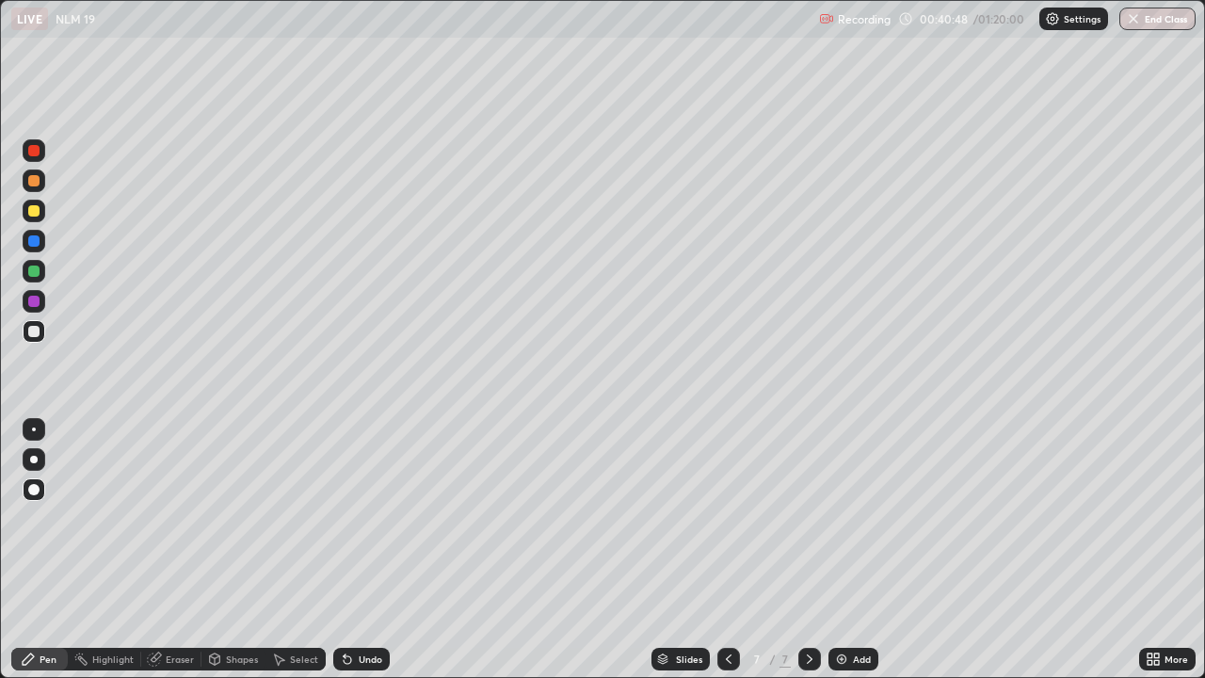
click at [34, 302] on div at bounding box center [33, 301] width 11 height 11
click at [40, 328] on div at bounding box center [34, 331] width 23 height 23
click at [33, 270] on div at bounding box center [33, 271] width 11 height 11
click at [35, 334] on div at bounding box center [33, 331] width 11 height 11
click at [809, 550] on icon at bounding box center [809, 659] width 15 height 15
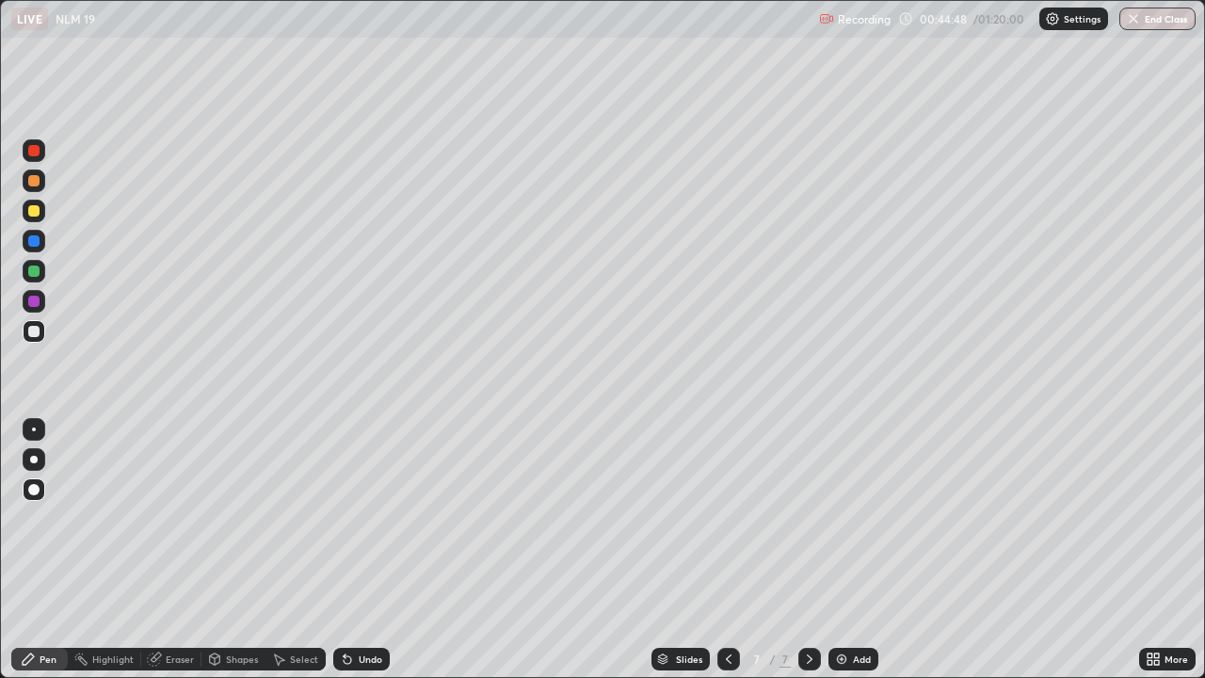
click at [853, 550] on div "Add" at bounding box center [862, 658] width 18 height 9
click at [35, 332] on div at bounding box center [33, 331] width 11 height 11
click at [30, 267] on div at bounding box center [33, 271] width 11 height 11
click at [29, 331] on div at bounding box center [33, 331] width 11 height 11
click at [33, 215] on div at bounding box center [33, 210] width 11 height 11
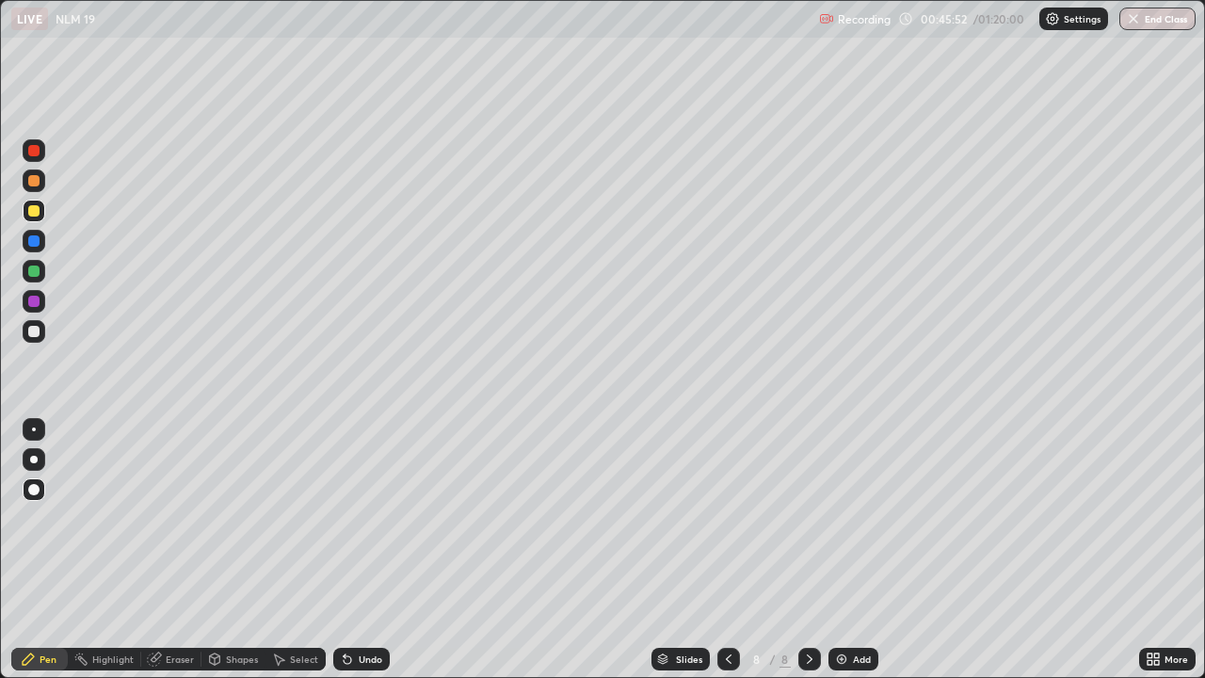
click at [32, 272] on div at bounding box center [33, 271] width 11 height 11
click at [34, 330] on div at bounding box center [33, 331] width 11 height 11
click at [28, 335] on div at bounding box center [33, 331] width 11 height 11
click at [185, 550] on div "Eraser" at bounding box center [180, 658] width 28 height 9
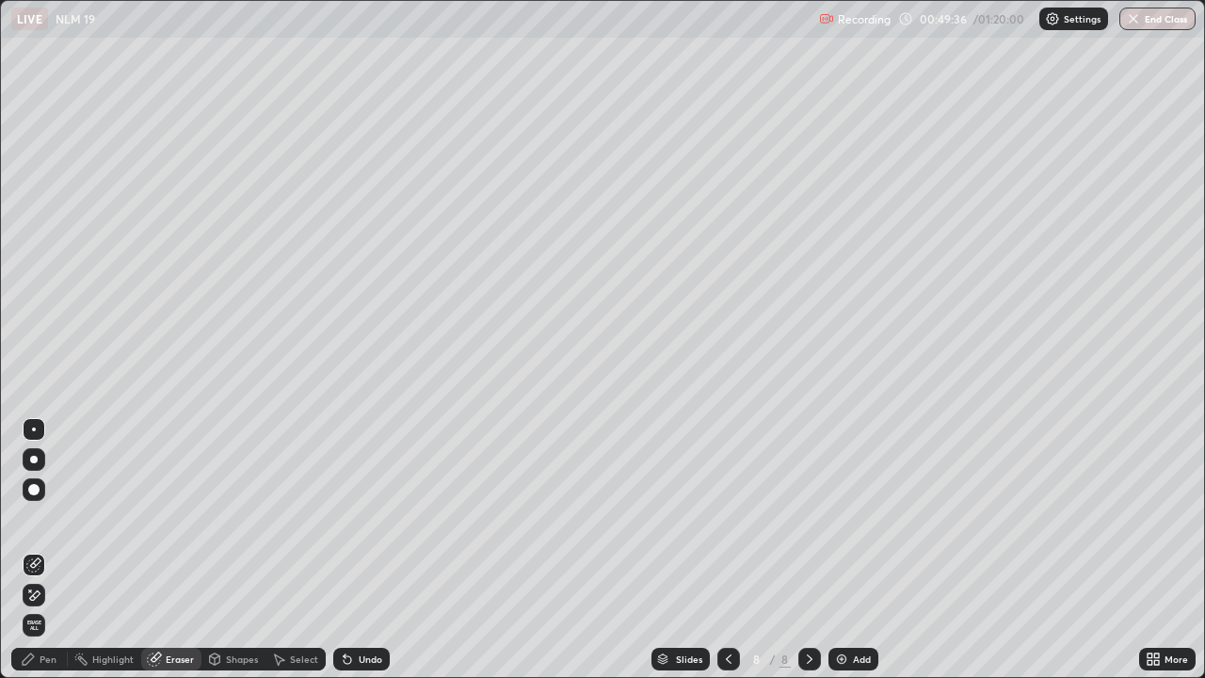
click at [49, 550] on div "Pen" at bounding box center [48, 658] width 17 height 9
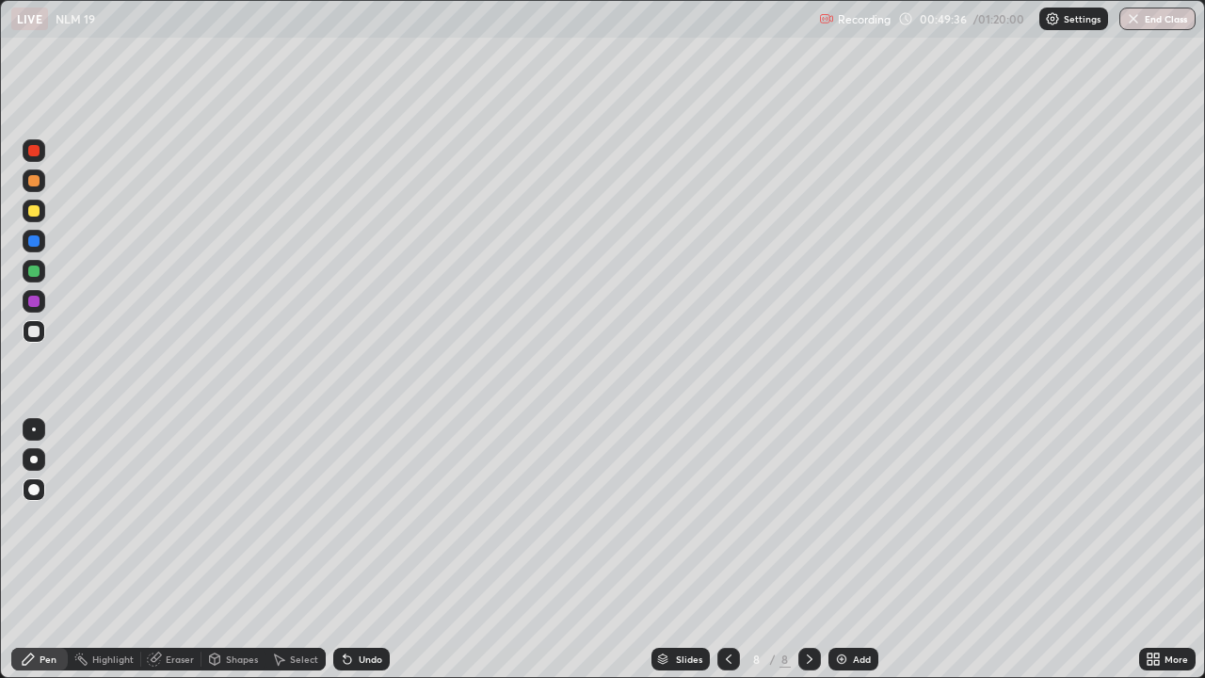
click at [49, 550] on div "Pen" at bounding box center [48, 658] width 17 height 9
click at [359, 550] on div "Undo" at bounding box center [371, 658] width 24 height 9
click at [359, 550] on div "Undo" at bounding box center [361, 659] width 56 height 23
click at [808, 550] on icon at bounding box center [809, 659] width 15 height 15
click at [846, 550] on div "Add" at bounding box center [854, 659] width 50 height 23
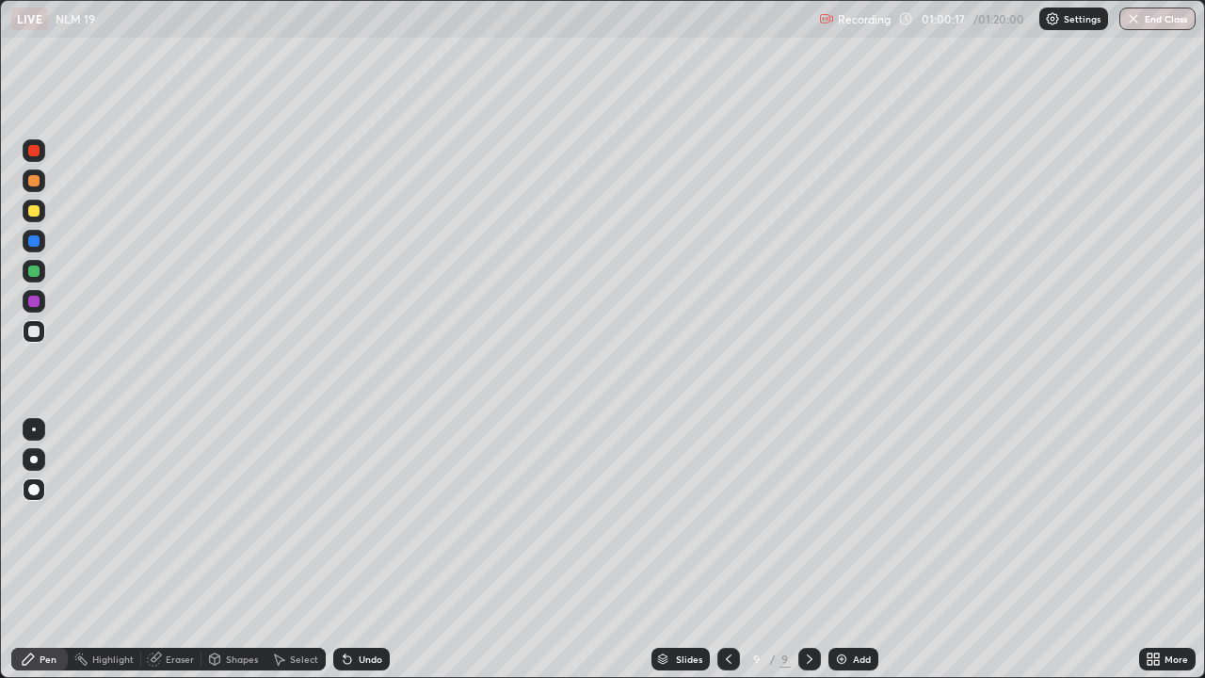
click at [38, 341] on div at bounding box center [34, 331] width 23 height 23
click at [34, 302] on div at bounding box center [33, 301] width 11 height 11
click at [35, 331] on div at bounding box center [33, 331] width 11 height 11
click at [33, 218] on div at bounding box center [34, 211] width 23 height 23
click at [30, 185] on div at bounding box center [33, 180] width 11 height 11
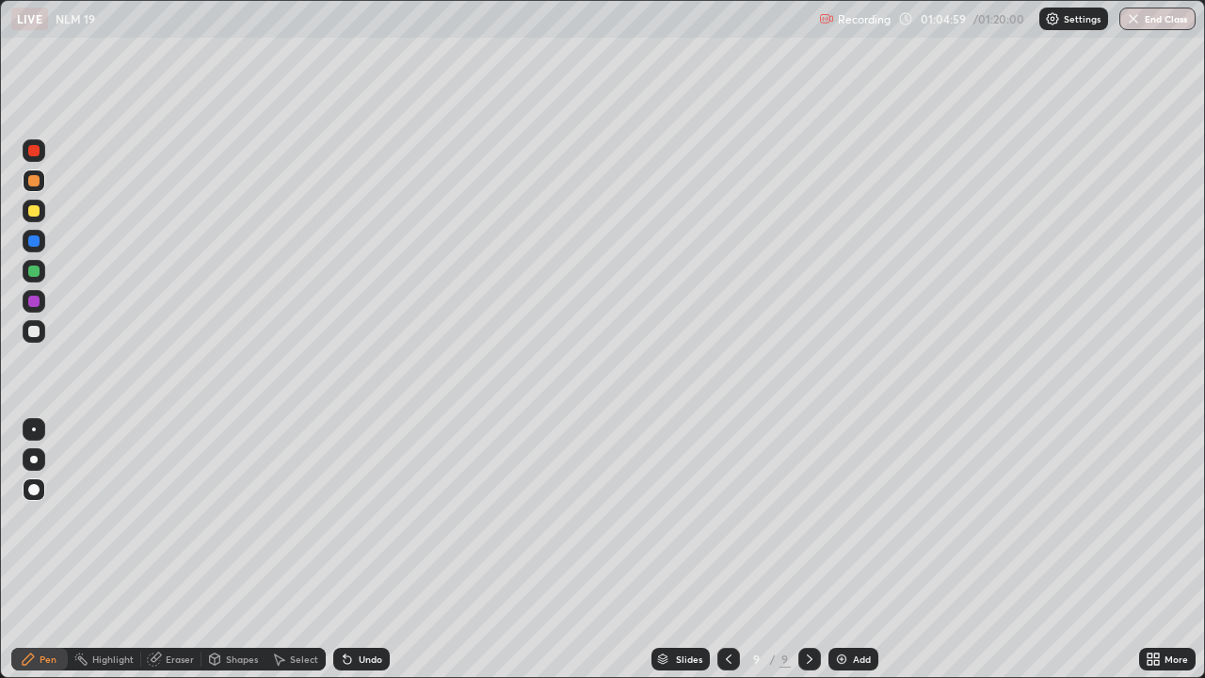
click at [179, 550] on div "Eraser" at bounding box center [180, 658] width 28 height 9
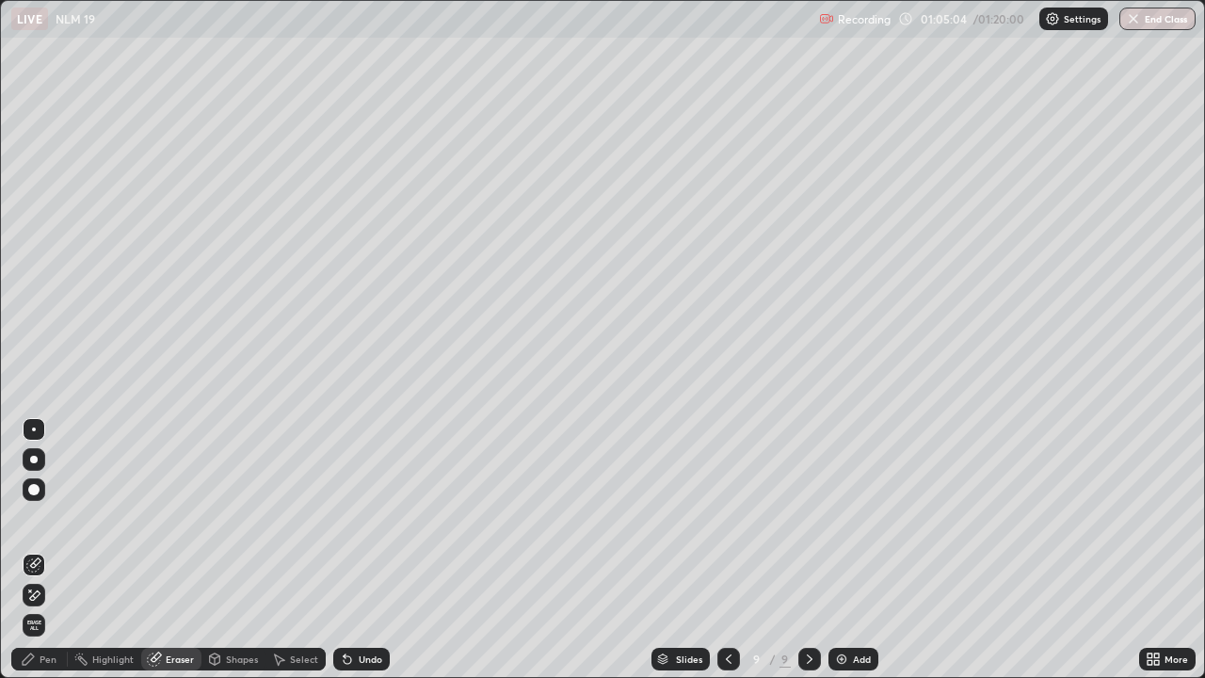
click at [47, 550] on div "Pen" at bounding box center [48, 658] width 17 height 9
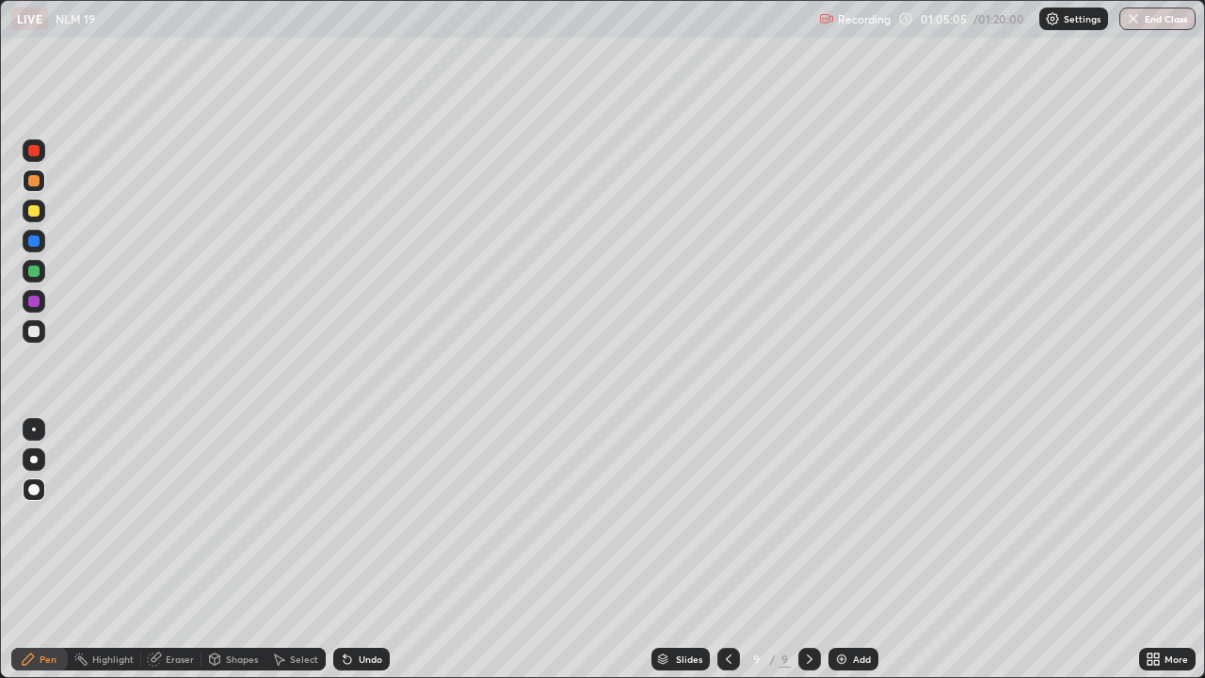
click at [39, 550] on div "Pen" at bounding box center [39, 659] width 56 height 23
click at [850, 550] on div "Add" at bounding box center [854, 659] width 50 height 23
click at [30, 334] on div at bounding box center [33, 331] width 11 height 11
click at [32, 304] on div at bounding box center [33, 301] width 11 height 11
click at [41, 331] on div at bounding box center [34, 331] width 23 height 23
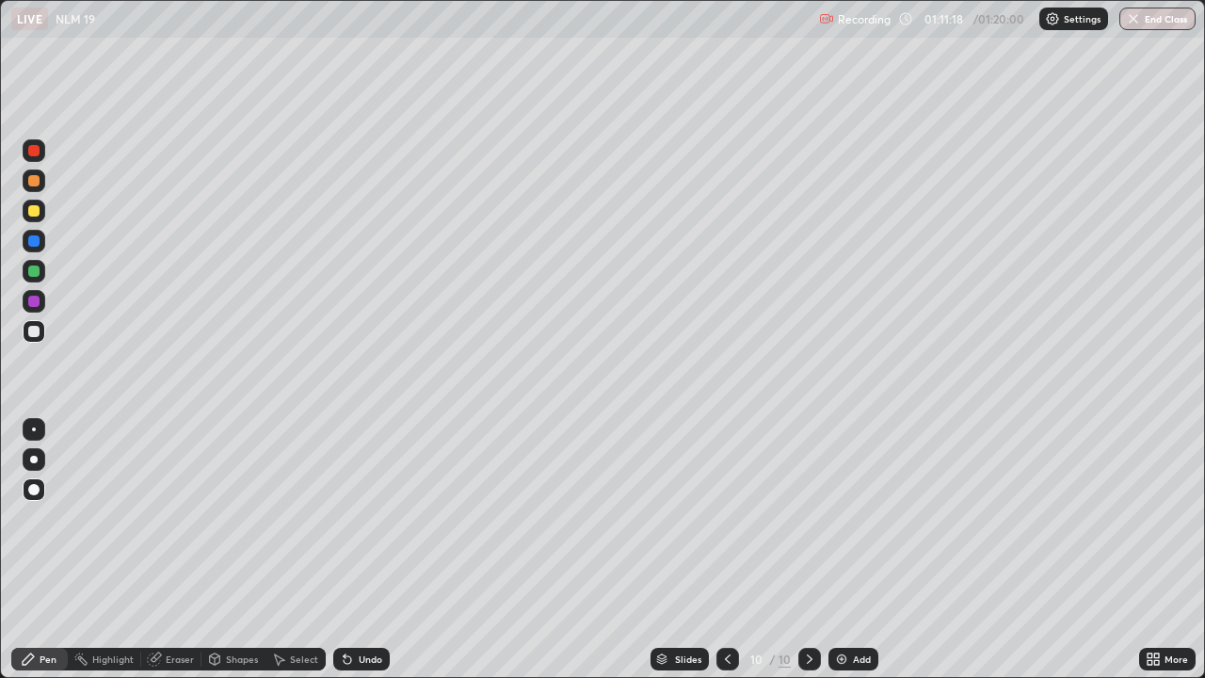
click at [35, 214] on div at bounding box center [33, 210] width 11 height 11
click at [37, 185] on div at bounding box center [33, 180] width 11 height 11
click at [41, 333] on div at bounding box center [34, 331] width 23 height 23
click at [26, 307] on div at bounding box center [34, 301] width 23 height 23
click at [359, 550] on div "Undo" at bounding box center [371, 658] width 24 height 9
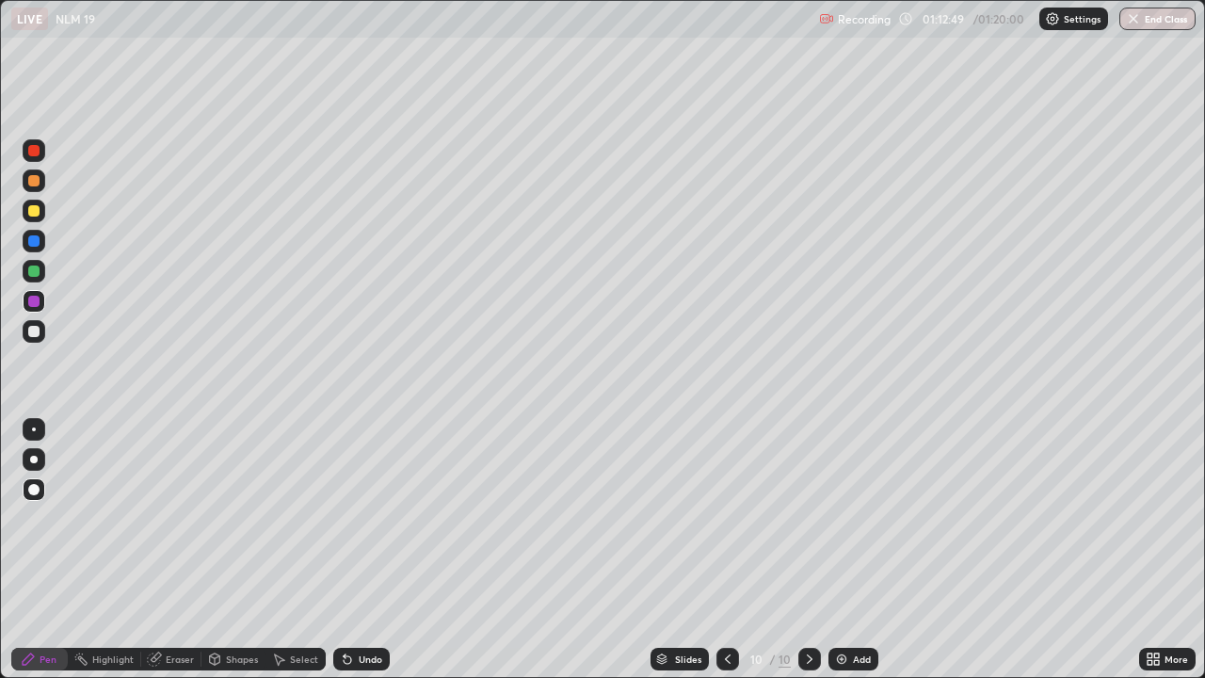
click at [177, 550] on div "Eraser" at bounding box center [180, 658] width 28 height 9
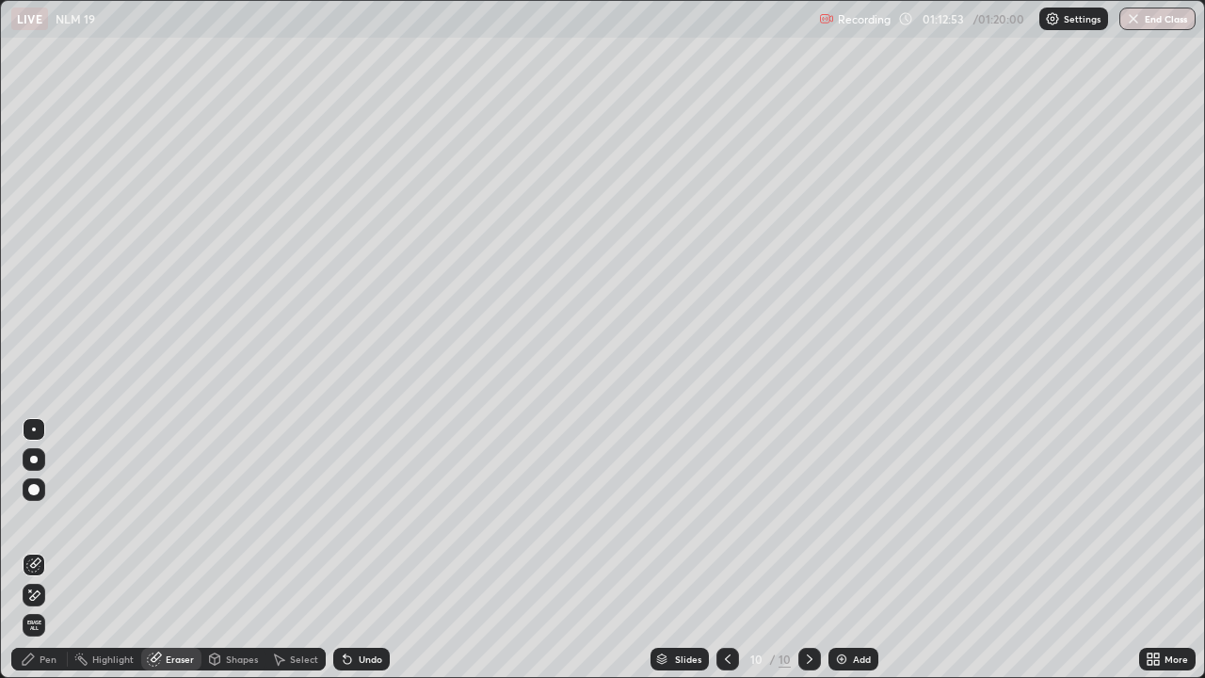
click at [36, 550] on div "Pen" at bounding box center [39, 659] width 56 height 23
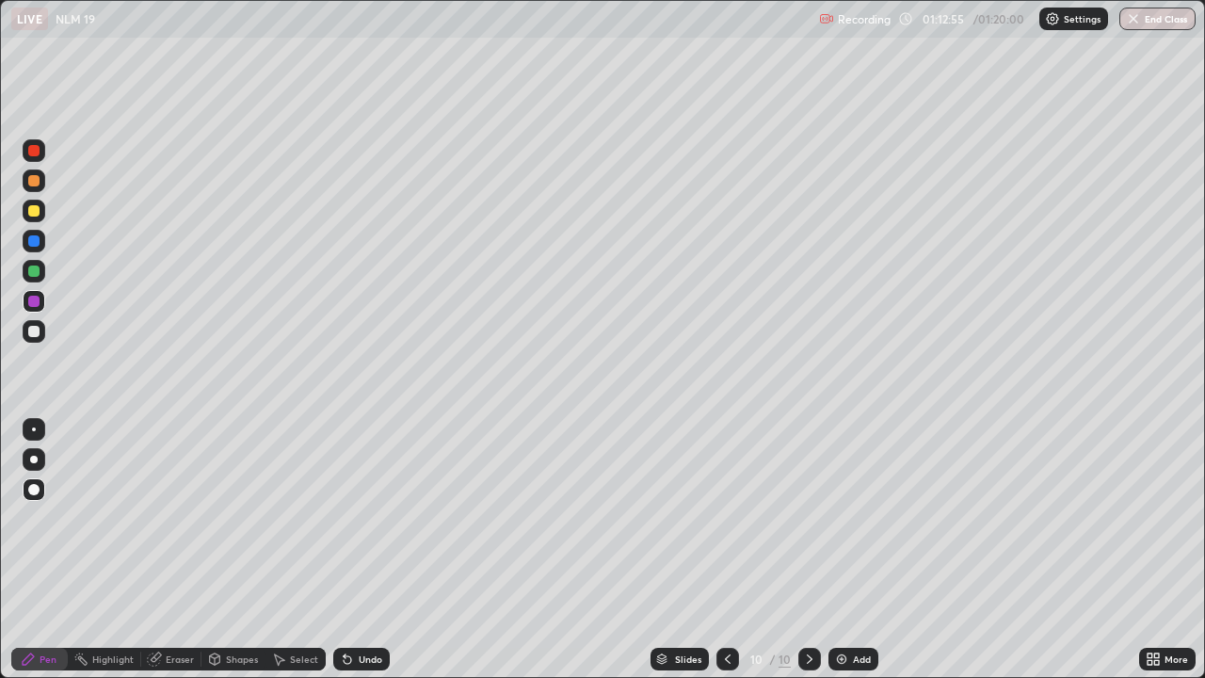
click at [34, 269] on div at bounding box center [33, 271] width 11 height 11
click at [38, 209] on div at bounding box center [33, 210] width 11 height 11
click at [0, 145] on div "Setting up your live class" at bounding box center [602, 339] width 1205 height 678
click at [27, 271] on div at bounding box center [34, 271] width 23 height 23
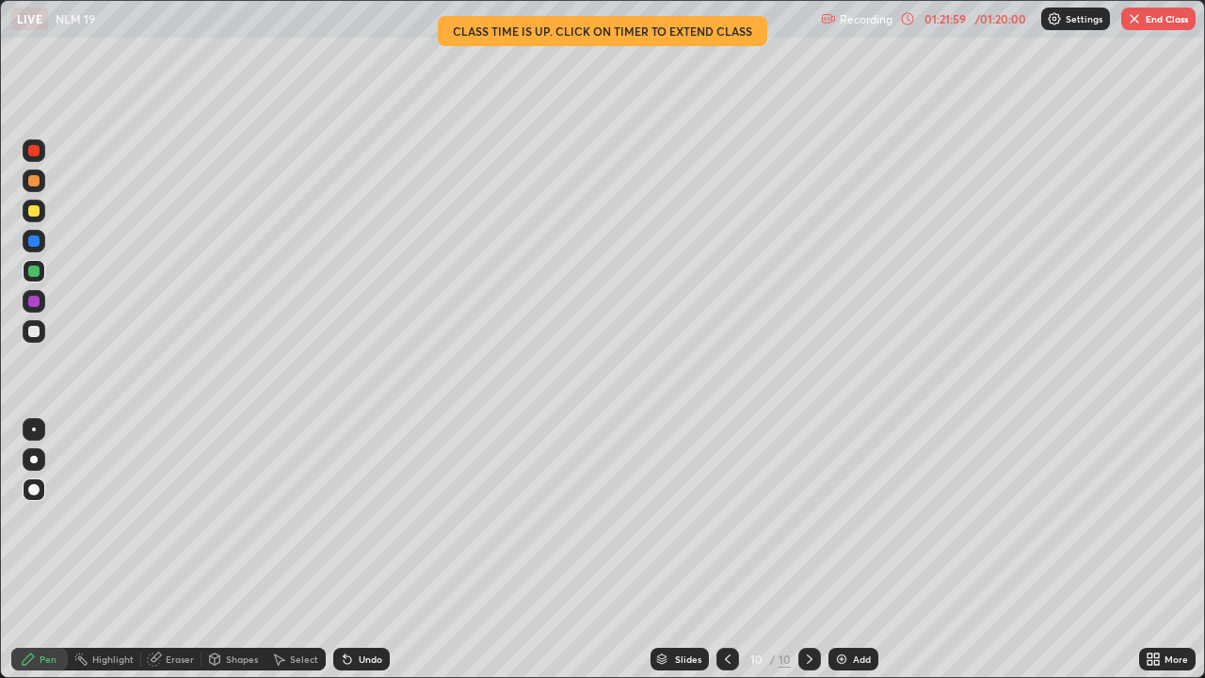
click at [1142, 18] on button "End Class" at bounding box center [1158, 19] width 74 height 23
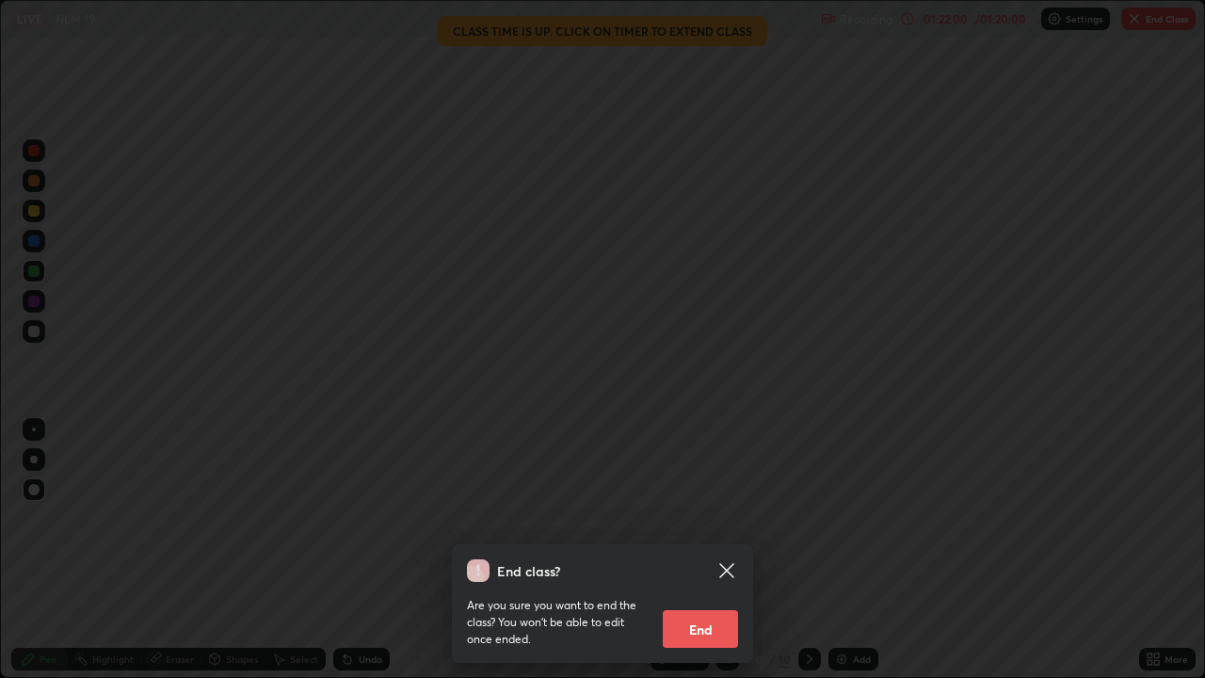
click at [707, 550] on button "End" at bounding box center [700, 629] width 75 height 38
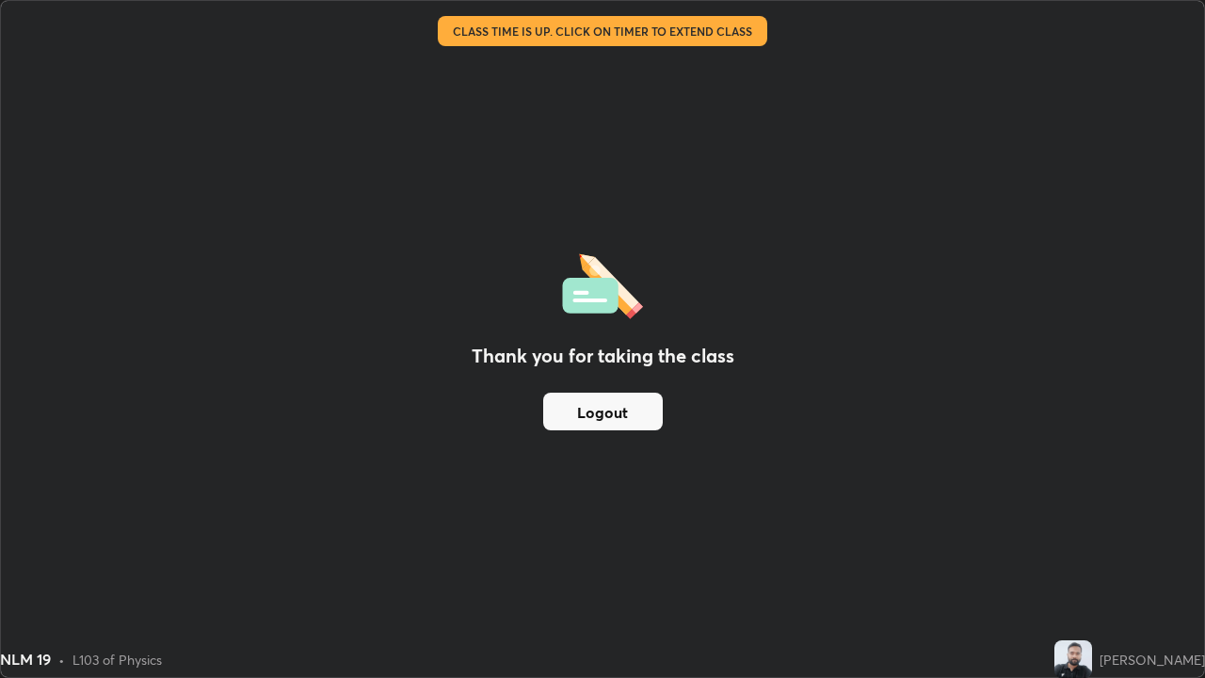
click at [569, 411] on button "Logout" at bounding box center [603, 412] width 120 height 38
click at [564, 419] on button "Logout" at bounding box center [603, 412] width 120 height 38
